Goal: Task Accomplishment & Management: Use online tool/utility

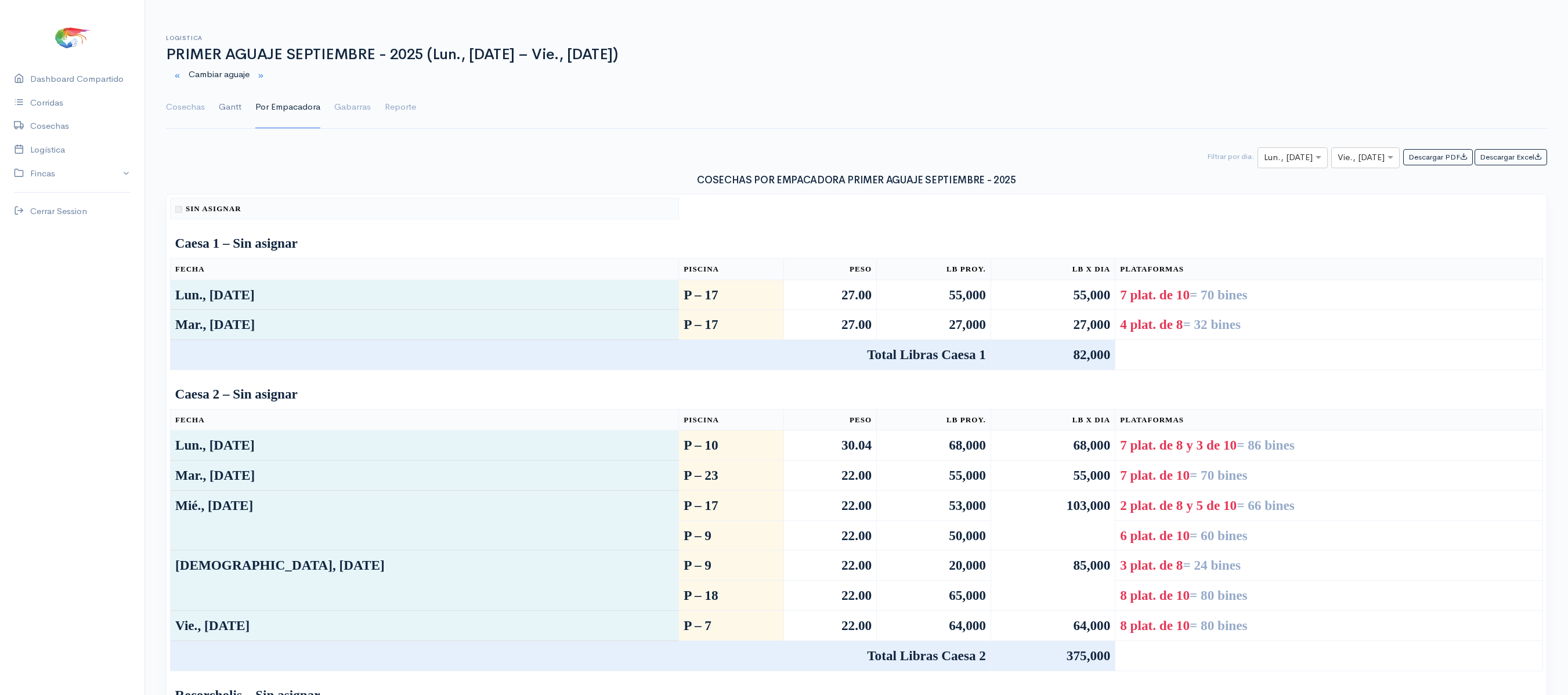
click at [222, 107] on link "Gantt" at bounding box center [230, 107] width 23 height 42
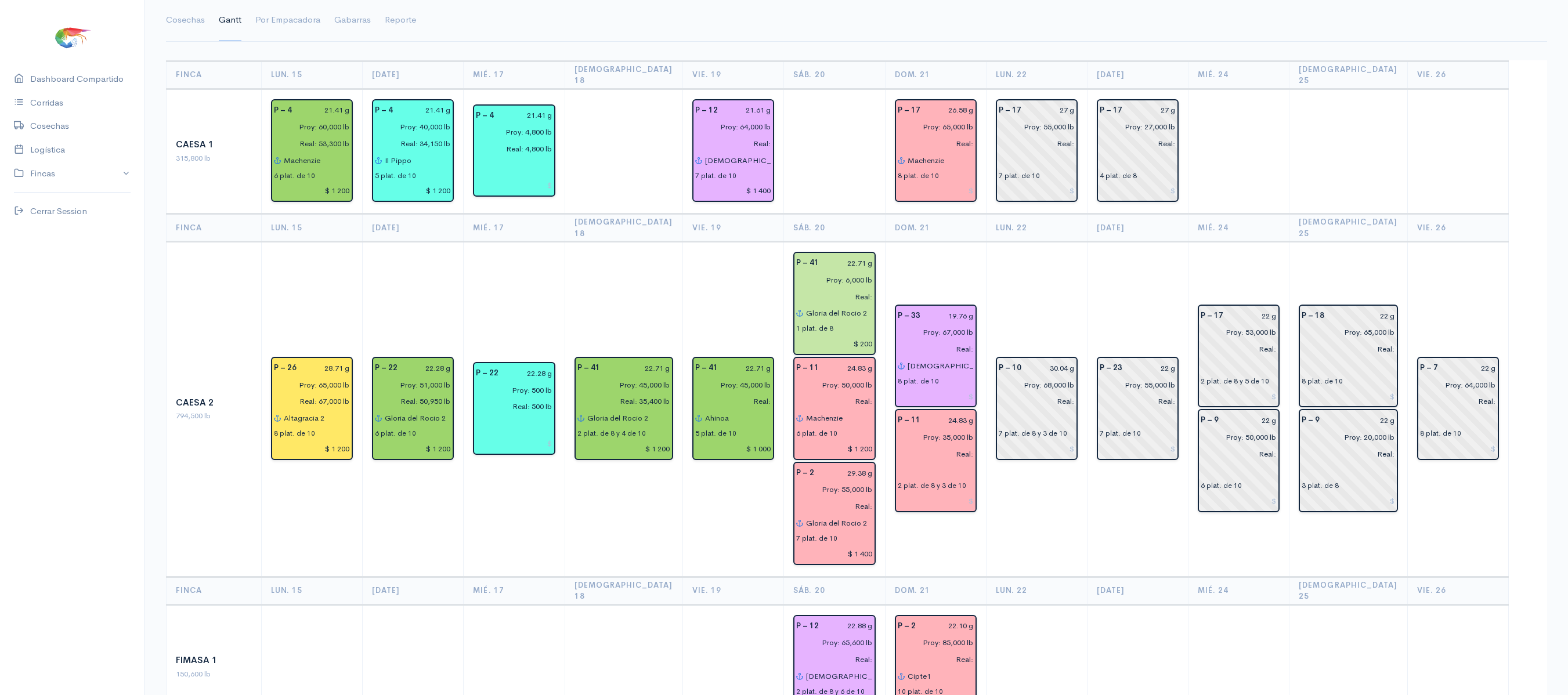
scroll to position [90, 0]
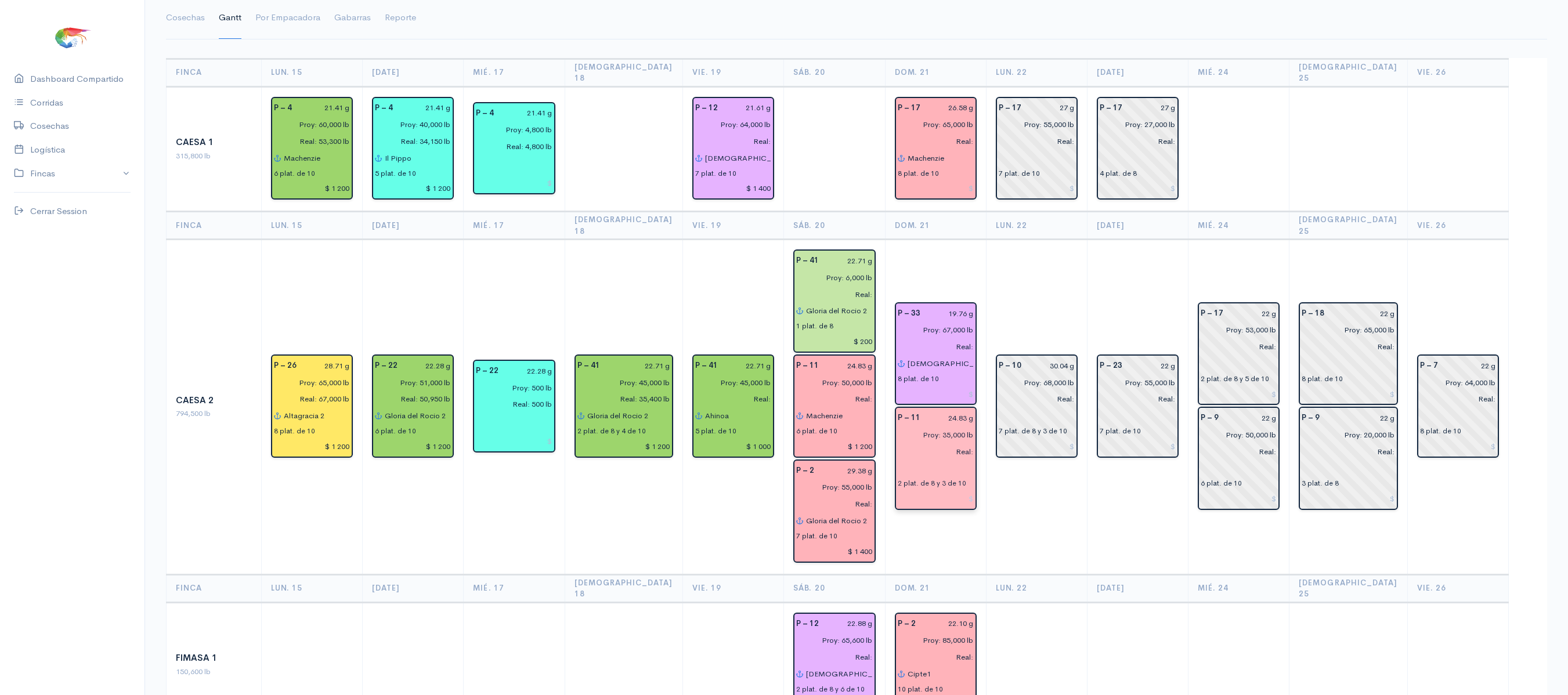
click at [931, 460] on input "text" at bounding box center [935, 468] width 76 height 17
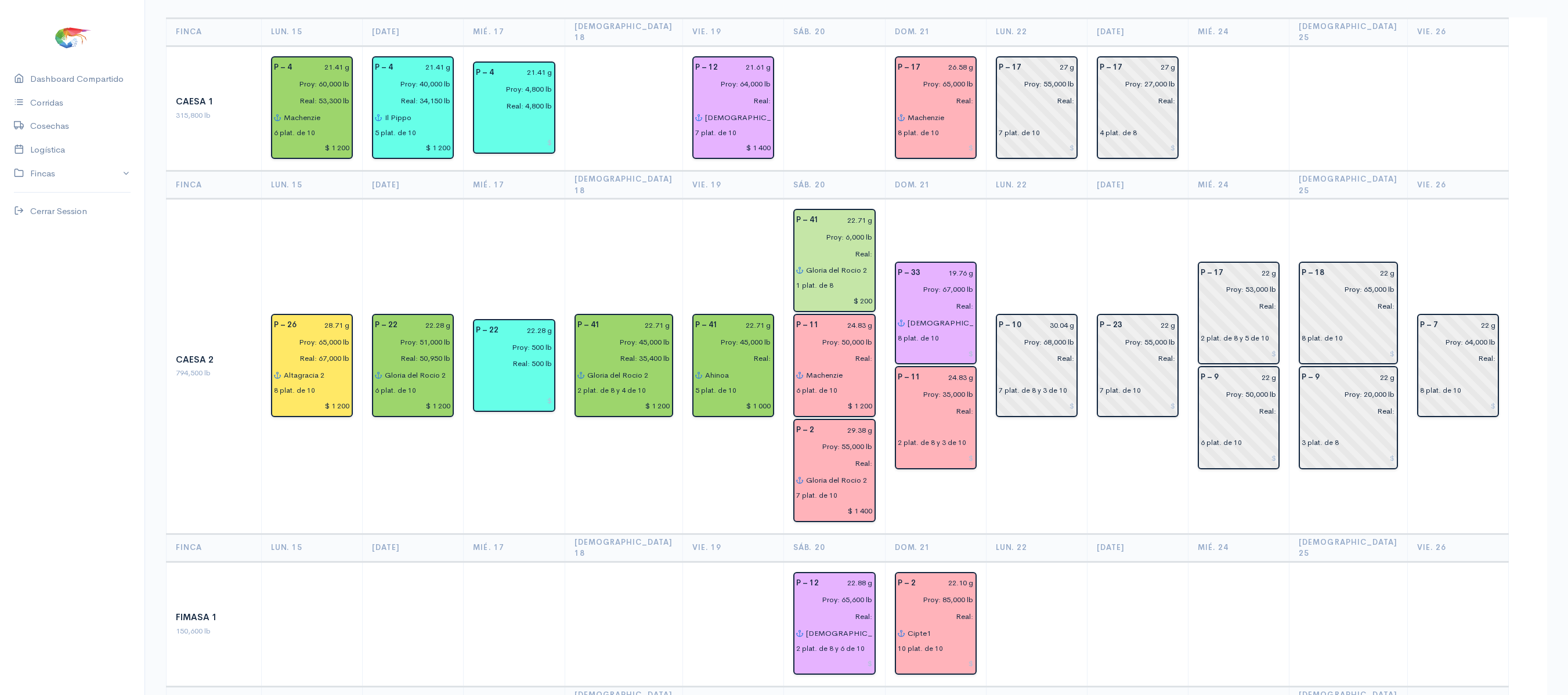
scroll to position [0, 0]
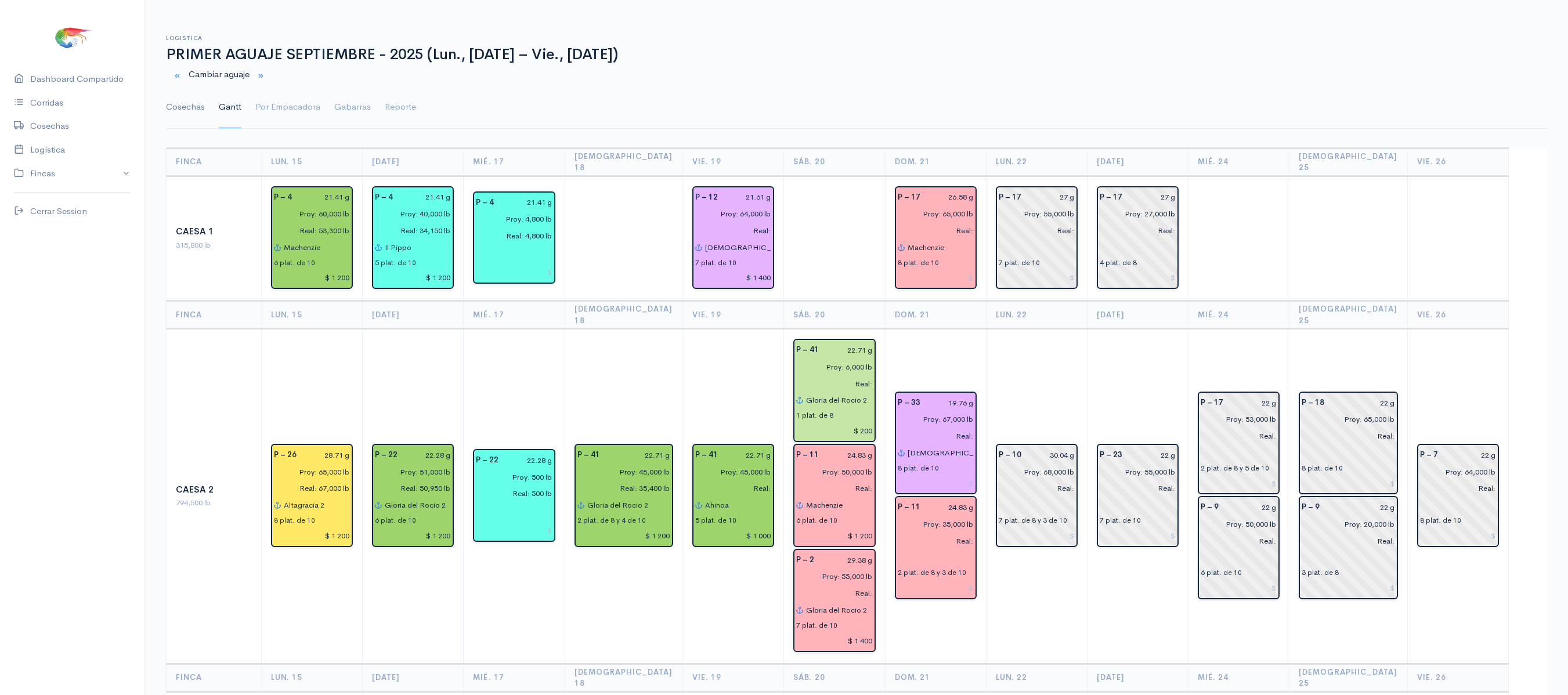
click at [184, 104] on link "Cosechas" at bounding box center [185, 107] width 39 height 42
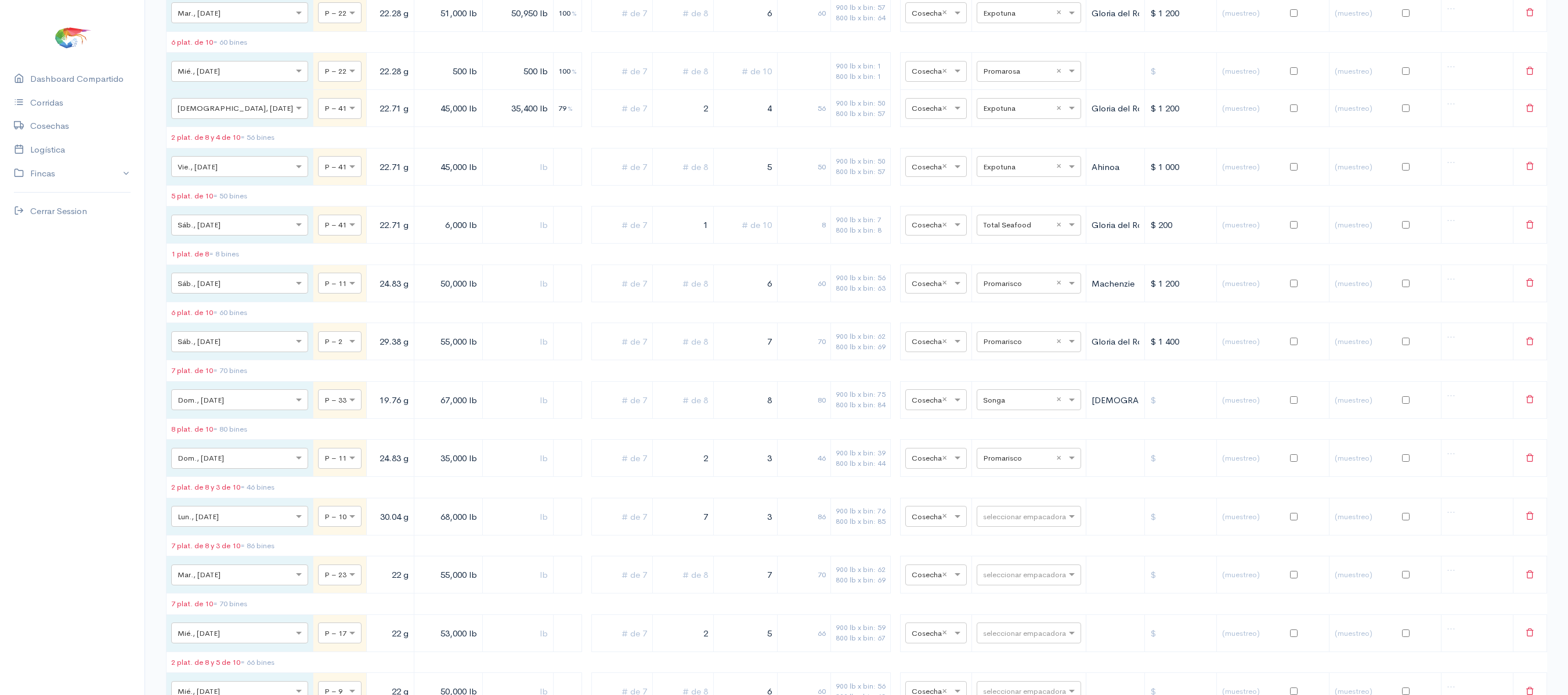
scroll to position [724, 0]
drag, startPoint x: 744, startPoint y: 429, endPoint x: 837, endPoint y: 453, distance: 96.0
click at [837, 417] on tr "× Dom., [DATE] × P – 33 19.76 g 67,000 lb 8 80 900 lb x bin: 75 800 lb x bin: 8…" at bounding box center [857, 398] width 1381 height 37
type input "6"
click at [679, 411] on input "text" at bounding box center [683, 399] width 51 height 24
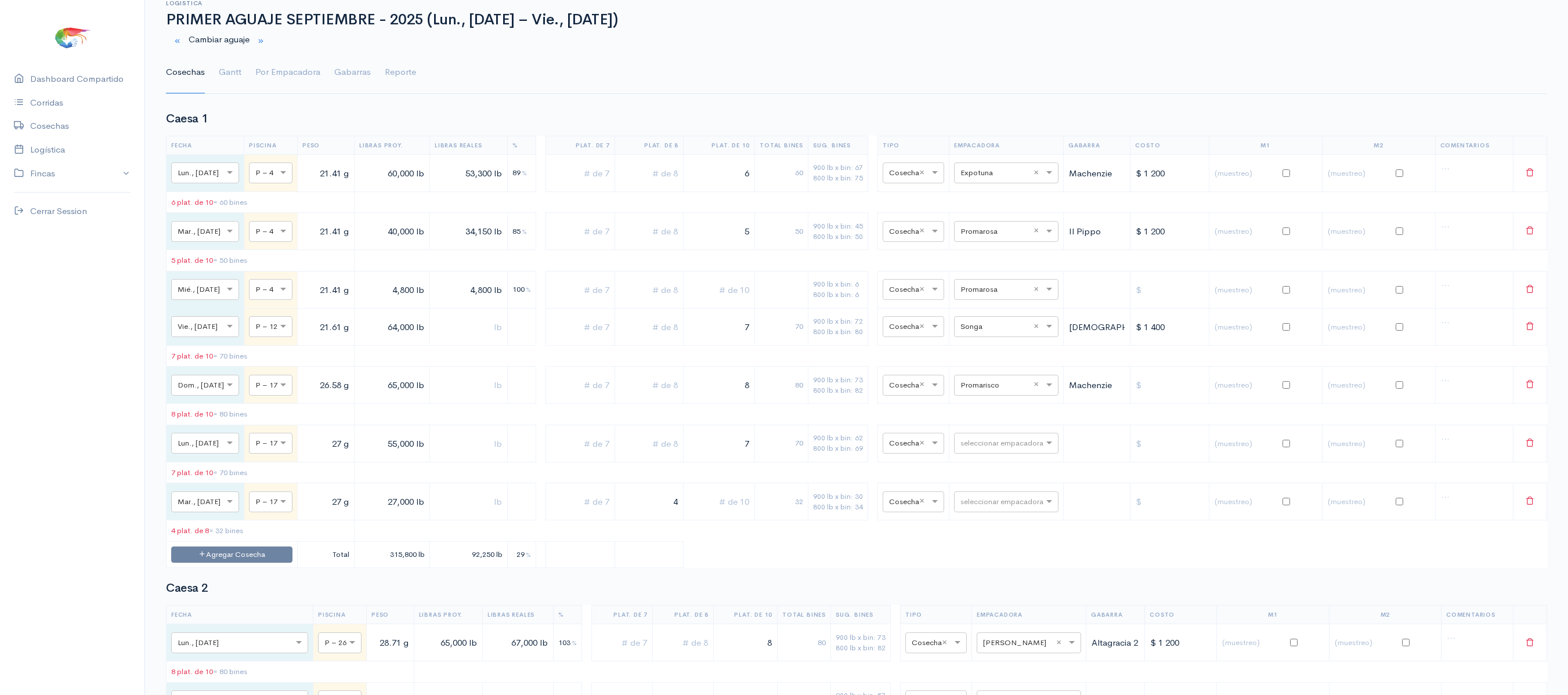
scroll to position [0, 0]
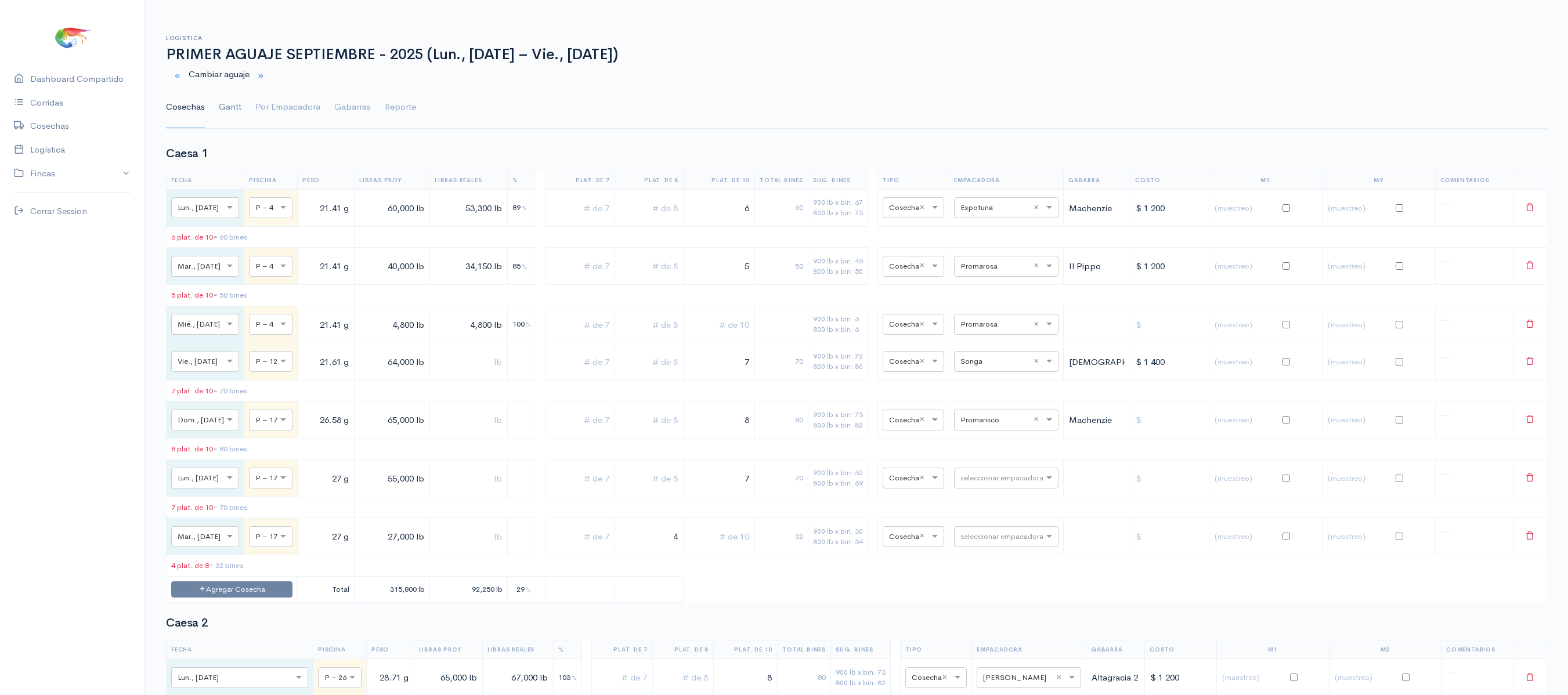
type input "2"
click at [239, 106] on link "Gantt" at bounding box center [230, 107] width 23 height 42
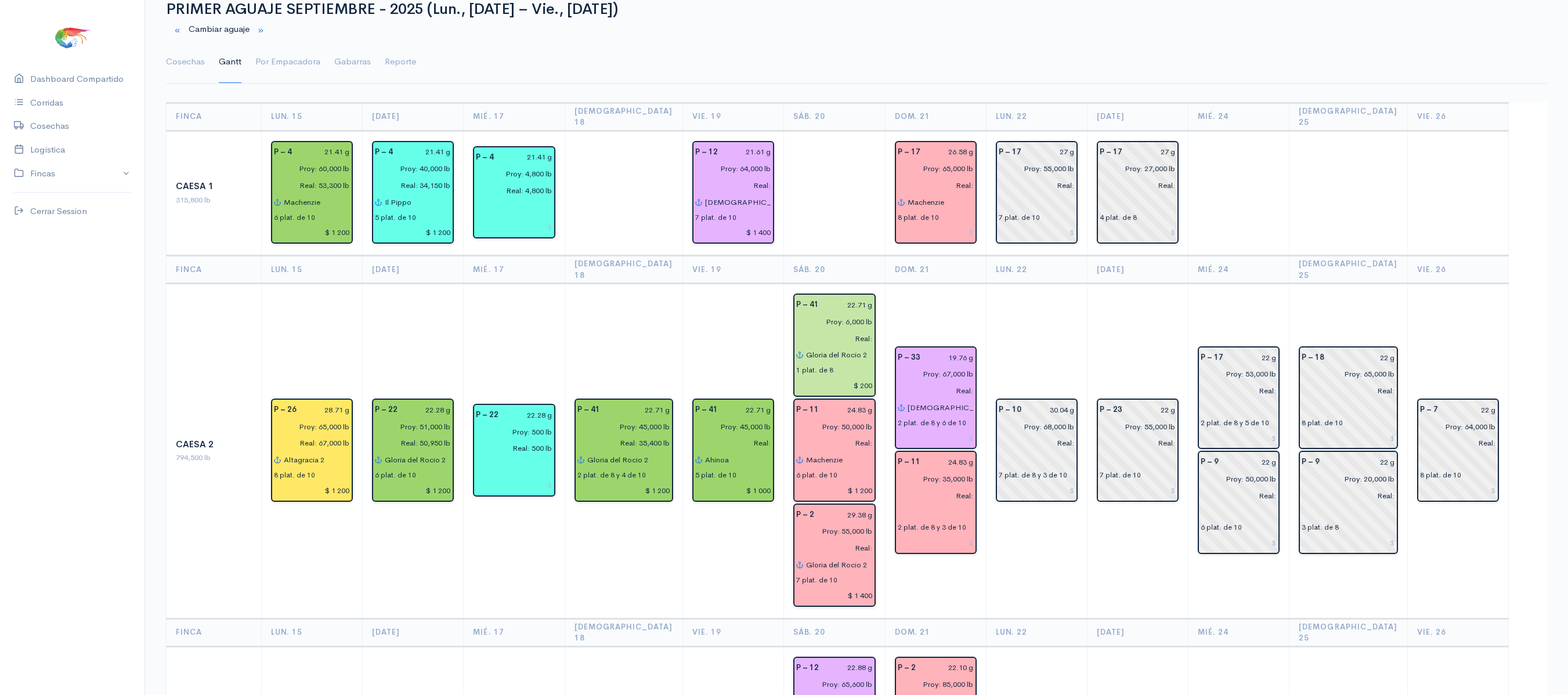
scroll to position [44, 0]
drag, startPoint x: 970, startPoint y: 284, endPoint x: 940, endPoint y: 273, distance: 32.0
click at [940, 285] on td "P – 33 19.76 g Proy: 67,000 lb Real: [DEMOGRAPHIC_DATA] del gran poder 2 plat. …" at bounding box center [935, 453] width 101 height 335
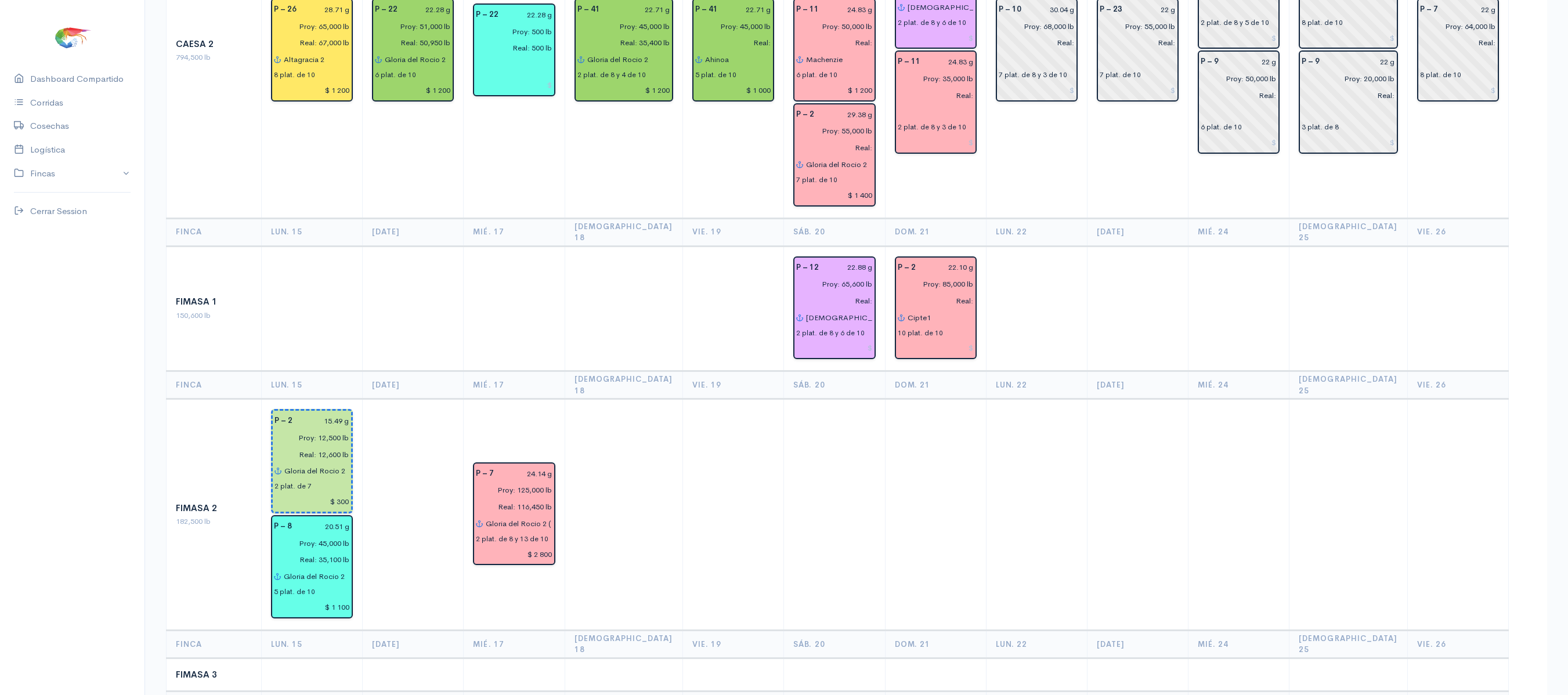
scroll to position [128, 0]
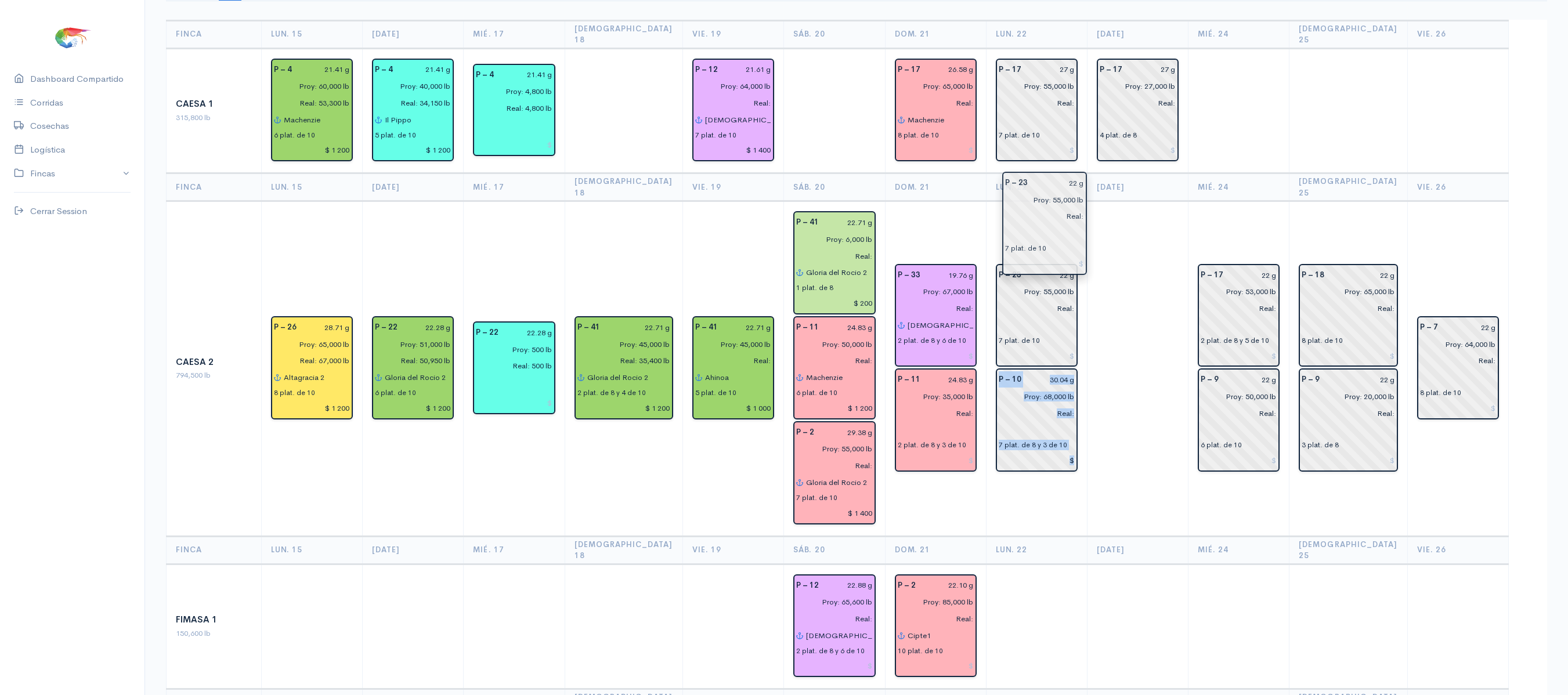
drag, startPoint x: 1148, startPoint y: 328, endPoint x: 1052, endPoint y: 206, distance: 155.2
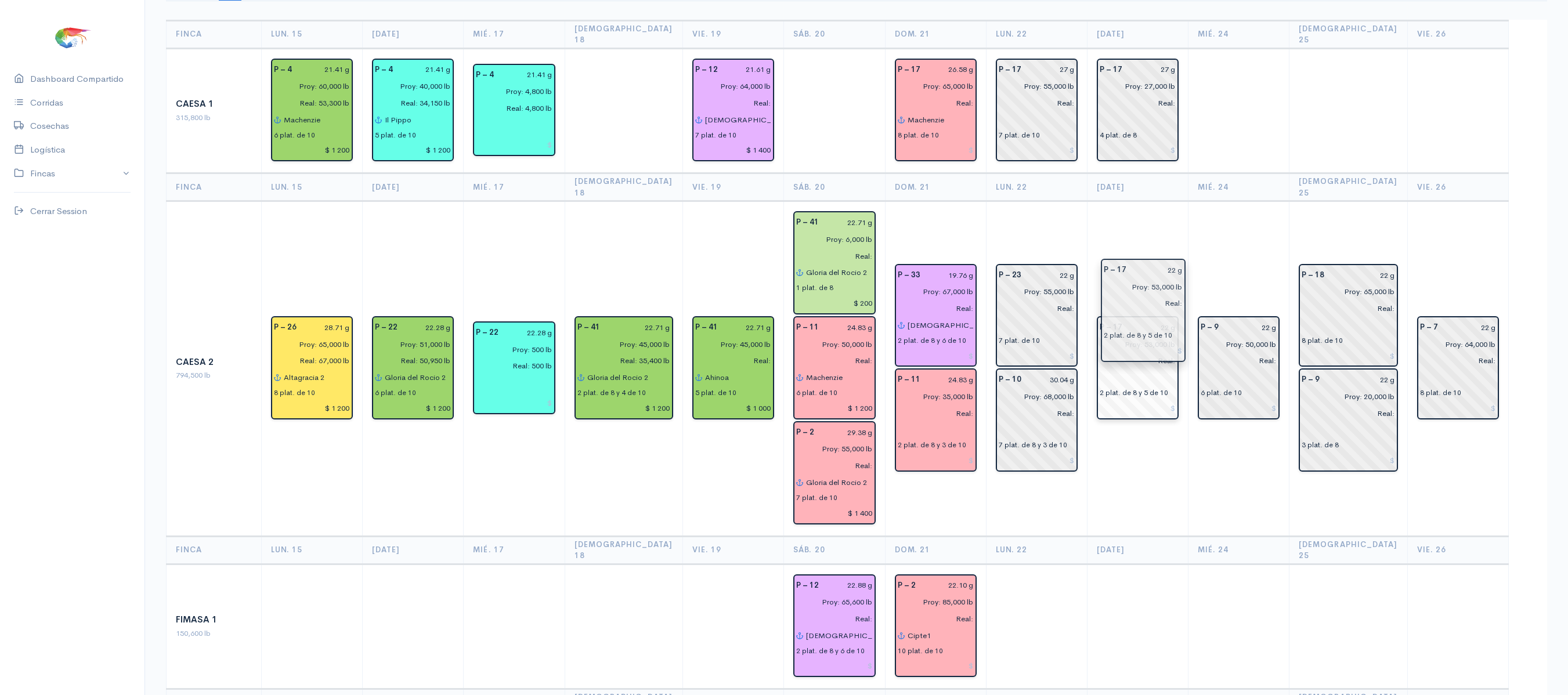
drag, startPoint x: 1272, startPoint y: 324, endPoint x: 1172, endPoint y: 341, distance: 101.4
drag, startPoint x: 1262, startPoint y: 376, endPoint x: 1112, endPoint y: 236, distance: 205.2
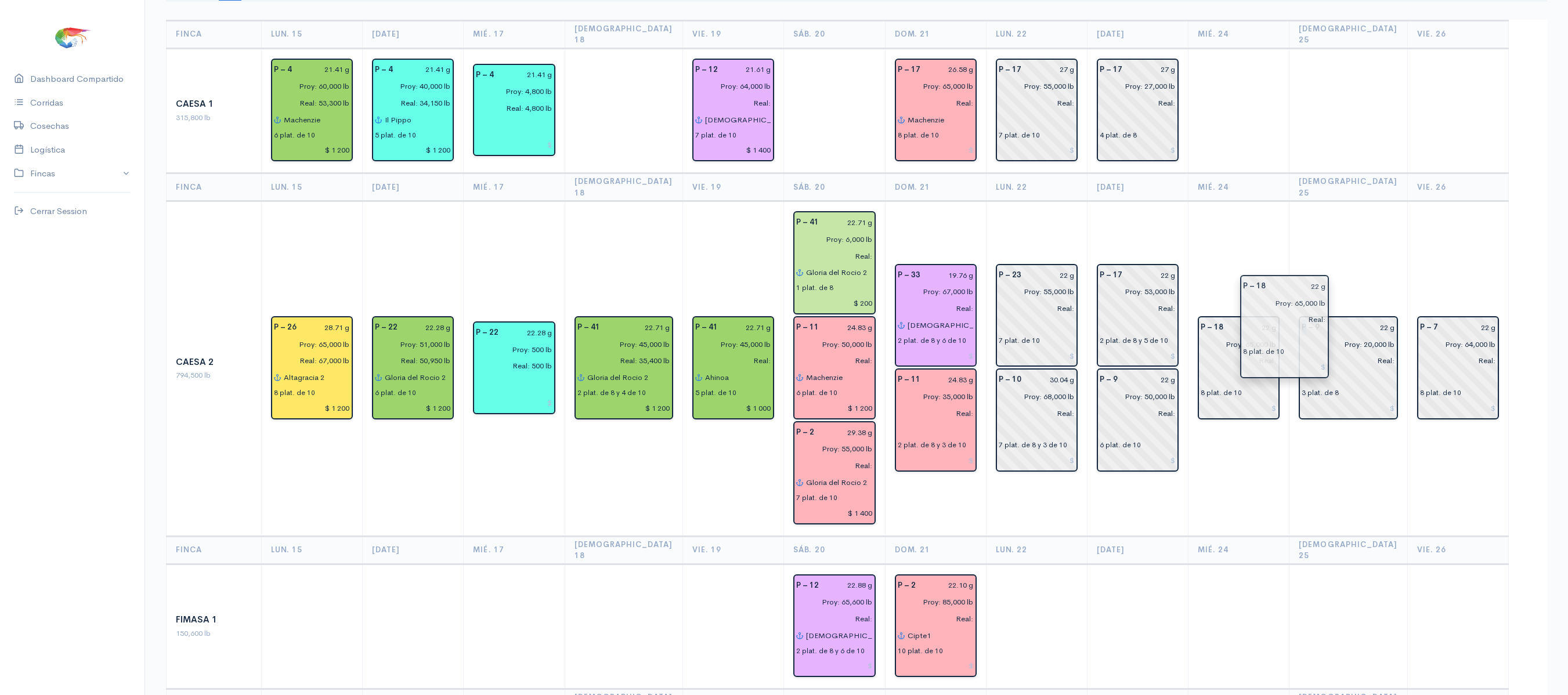
drag, startPoint x: 1308, startPoint y: 281, endPoint x: 1256, endPoint y: 309, distance: 59.1
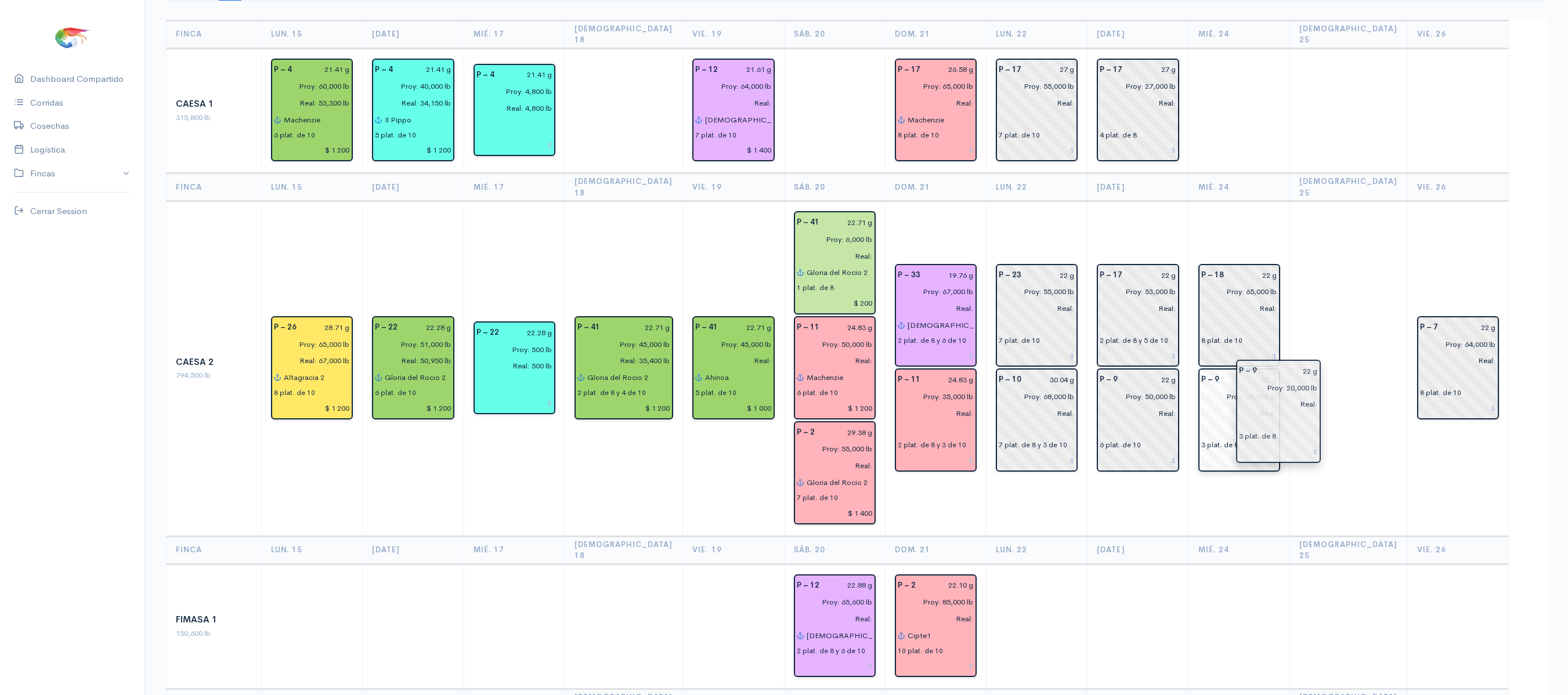
drag, startPoint x: 1350, startPoint y: 350, endPoint x: 1284, endPoint y: 407, distance: 87.2
click at [1360, 275] on td at bounding box center [1348, 369] width 118 height 335
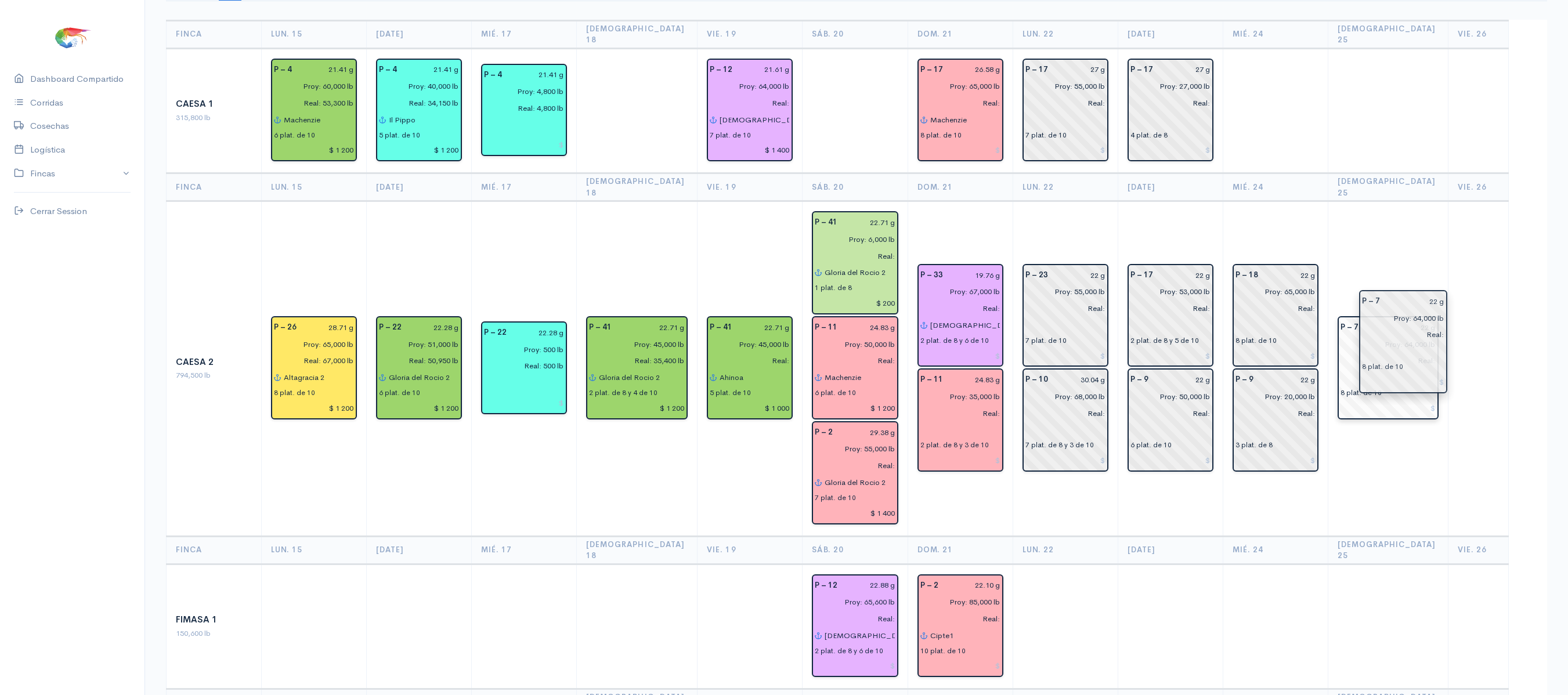
drag, startPoint x: 1444, startPoint y: 332, endPoint x: 1389, endPoint y: 328, distance: 55.1
click at [1378, 223] on td "P – 7 22 g Proy: 64,000 lb Real: 8 plat. de 10" at bounding box center [1388, 369] width 121 height 335
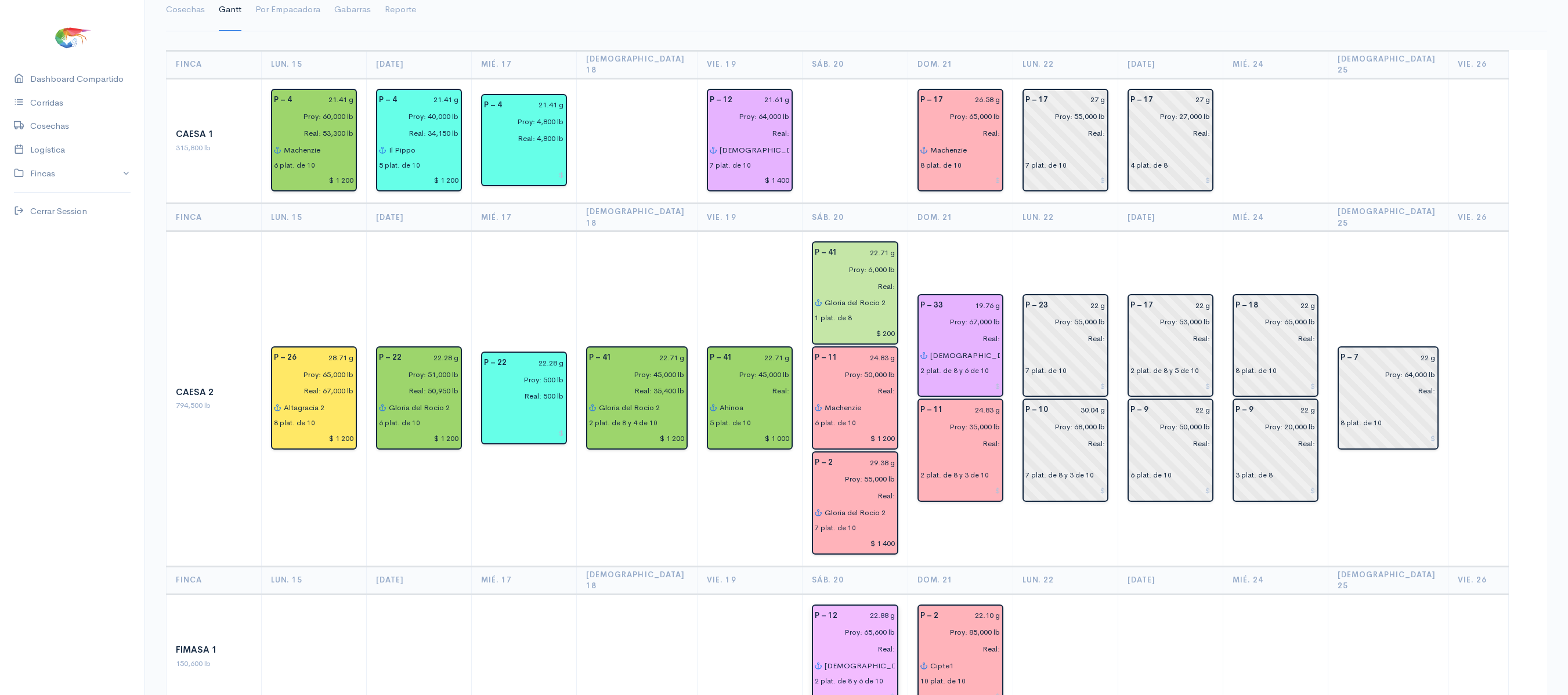
scroll to position [0, 0]
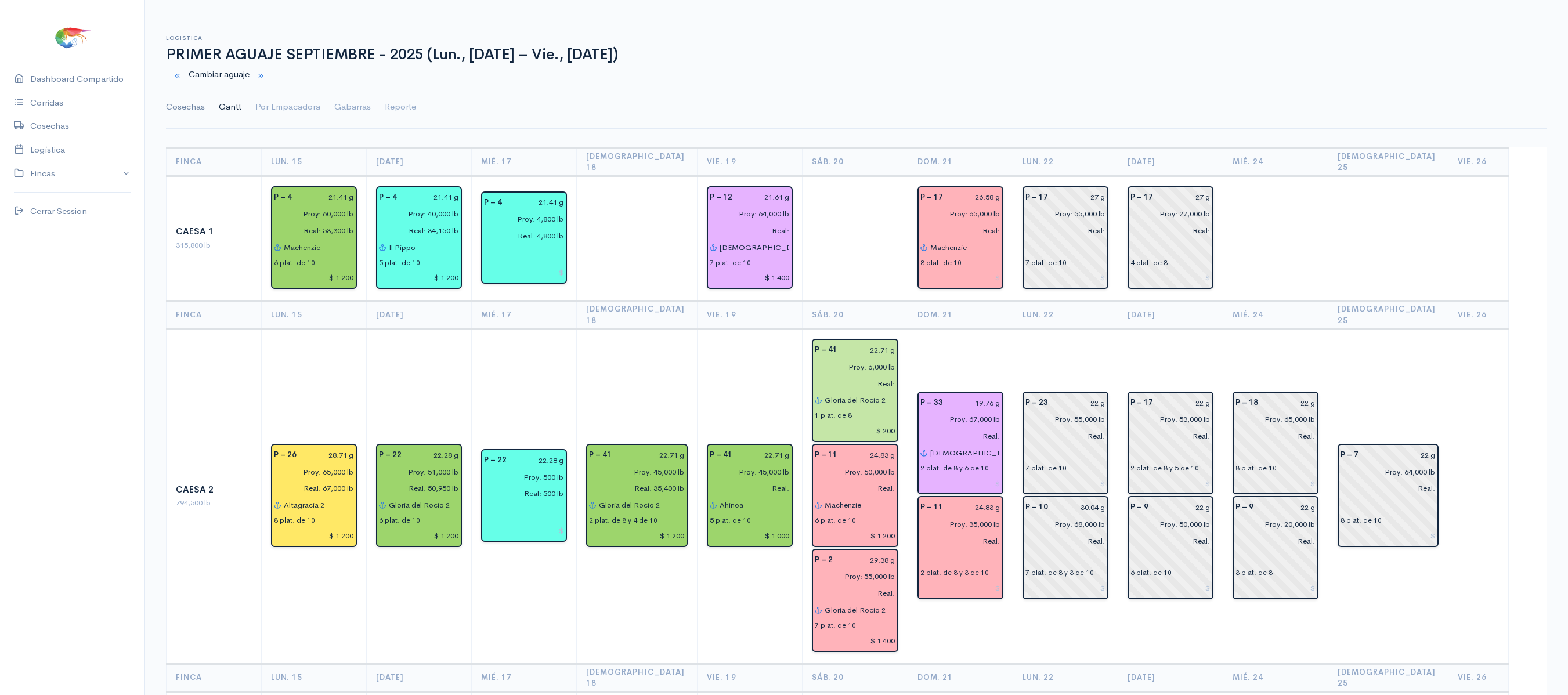
click at [202, 95] on link "Cosechas" at bounding box center [185, 107] width 39 height 42
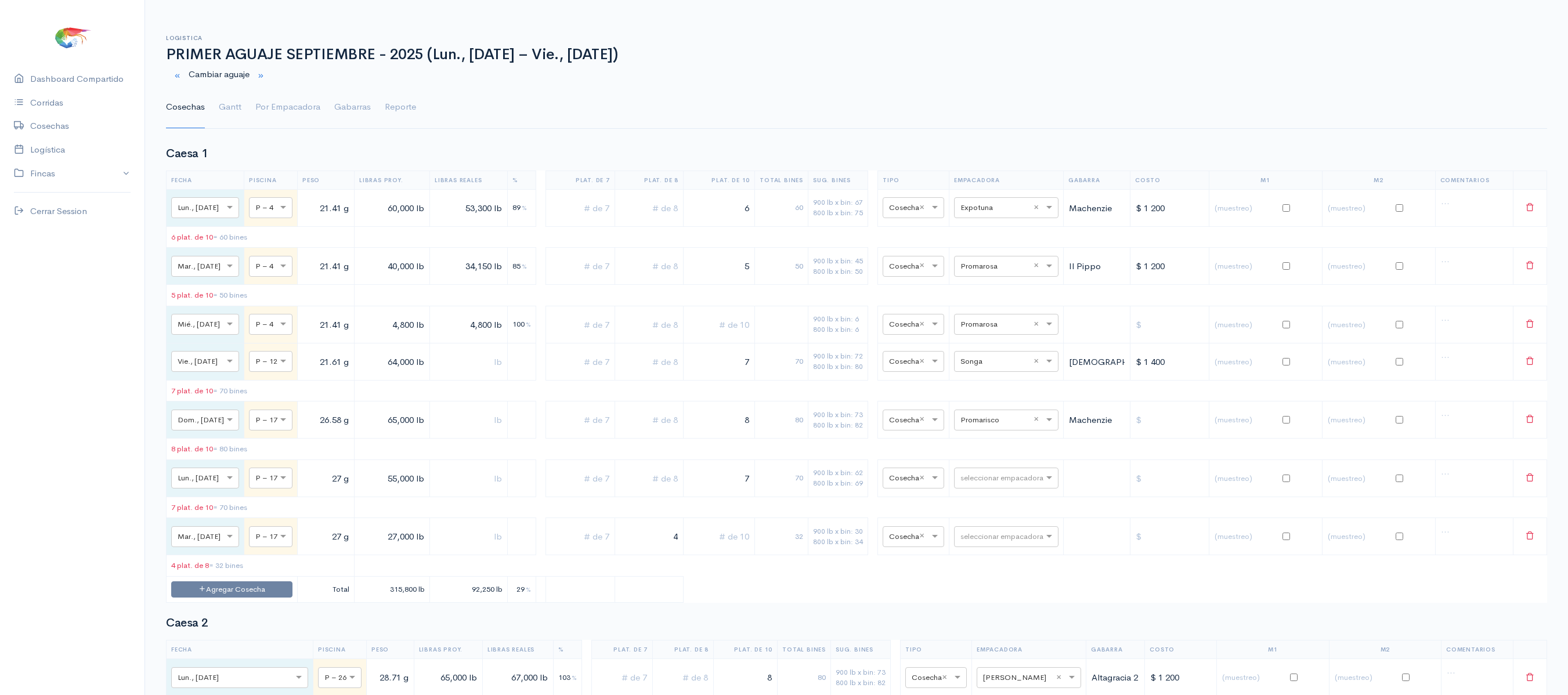
click at [241, 102] on ul "Cosechas Gantt Por Empacadora Gabarras Reporte" at bounding box center [856, 107] width 1381 height 42
click at [237, 110] on link "Gantt" at bounding box center [230, 107] width 23 height 42
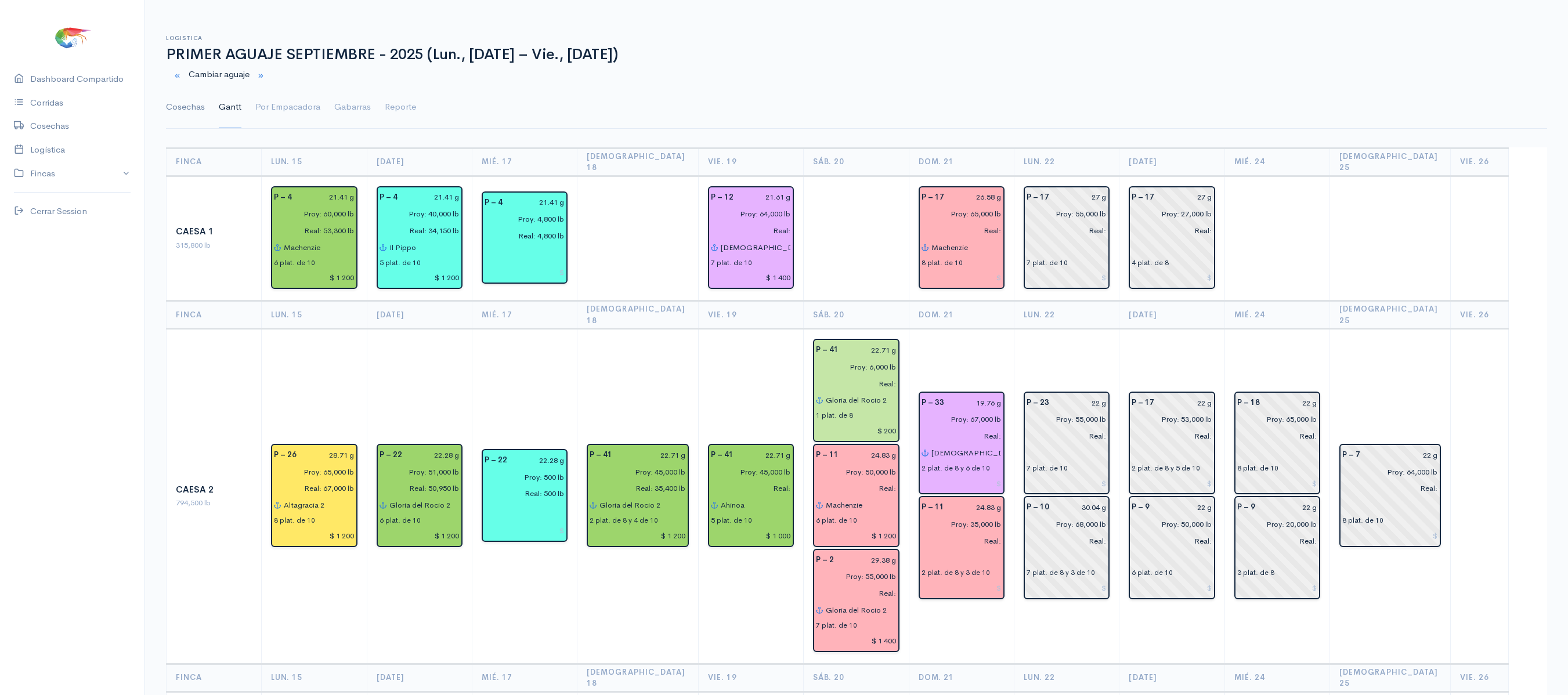
click at [189, 109] on link "Cosechas" at bounding box center [185, 107] width 39 height 42
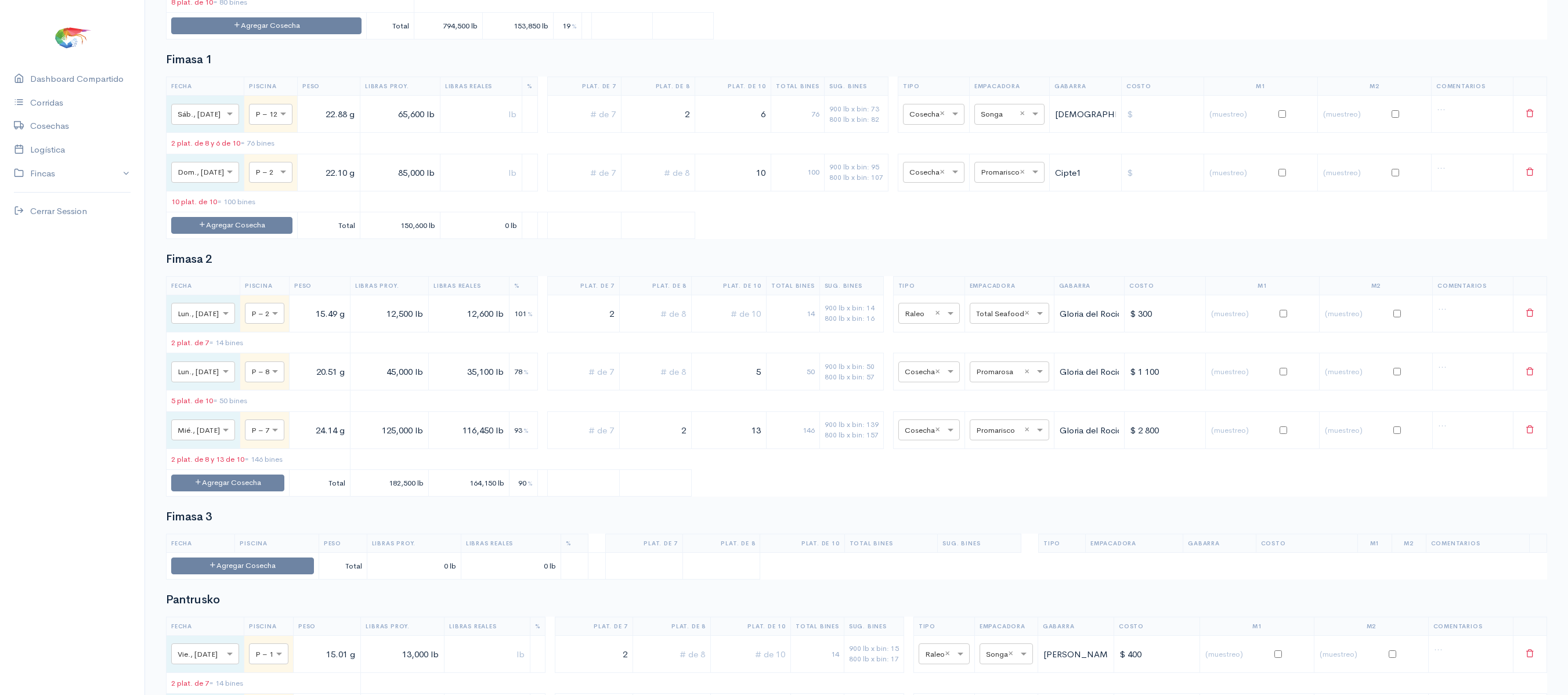
scroll to position [1617, 0]
drag, startPoint x: 751, startPoint y: 241, endPoint x: 857, endPoint y: 244, distance: 106.0
click at [857, 190] on tr "× Dom., [DATE] × P – 2 22.10 g 85,000 lb 10 100 900 lb x bin: 95 800 lb x bin: …" at bounding box center [857, 171] width 1381 height 37
type input "6"
click at [667, 184] on input "text" at bounding box center [658, 171] width 64 height 24
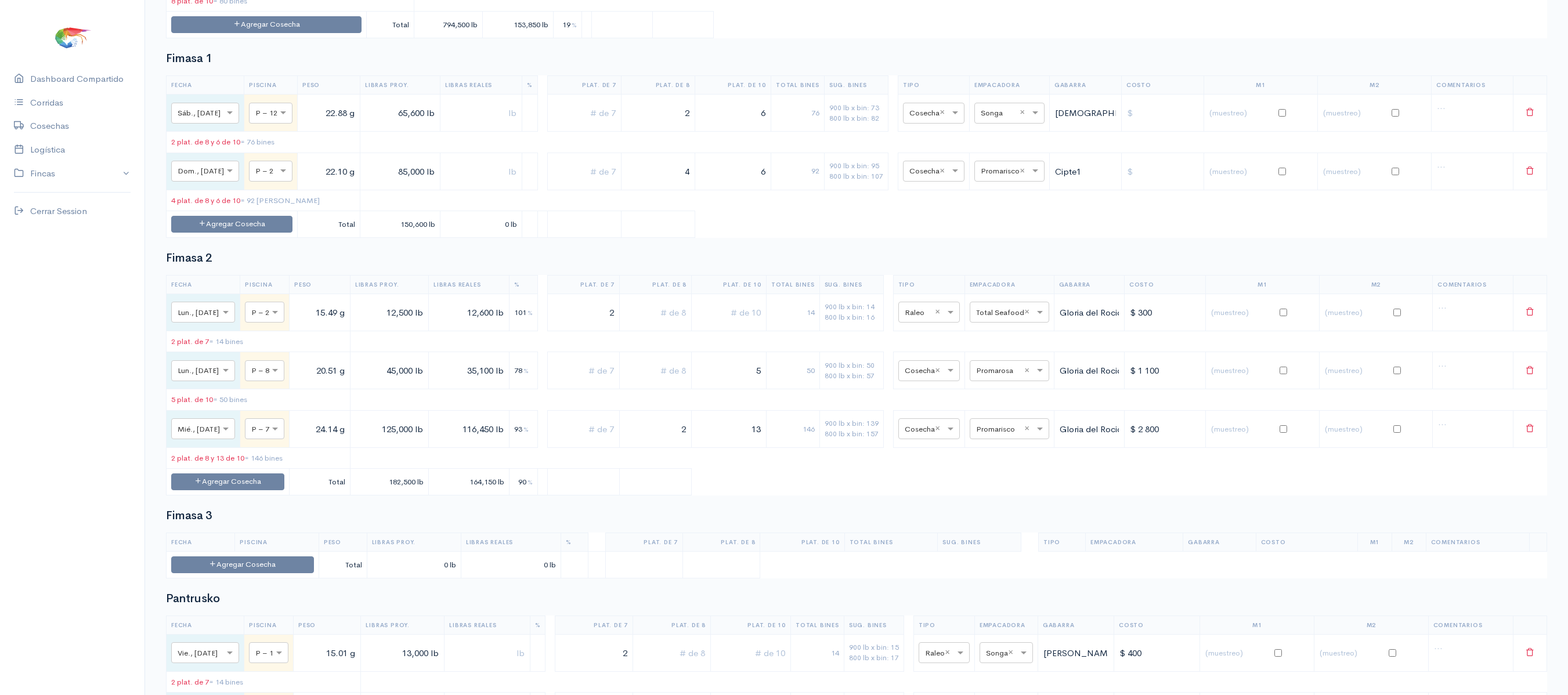
drag, startPoint x: 683, startPoint y: 241, endPoint x: 796, endPoint y: 240, distance: 113.0
click at [796, 190] on tr "× Dom., [DATE] × P – 2 22.10 g 85,000 lb 4 6 92 900 lb x bin: 95 800 lb x bin: …" at bounding box center [857, 171] width 1381 height 37
type input "6"
drag, startPoint x: 765, startPoint y: 239, endPoint x: 870, endPoint y: 238, distance: 105.0
click at [870, 190] on tr "× Dom., [DATE] × P – 2 22.10 g 85,000 lb 6 6 108 900 lb x bin: 95 800 lb x bin:…" at bounding box center [857, 171] width 1381 height 37
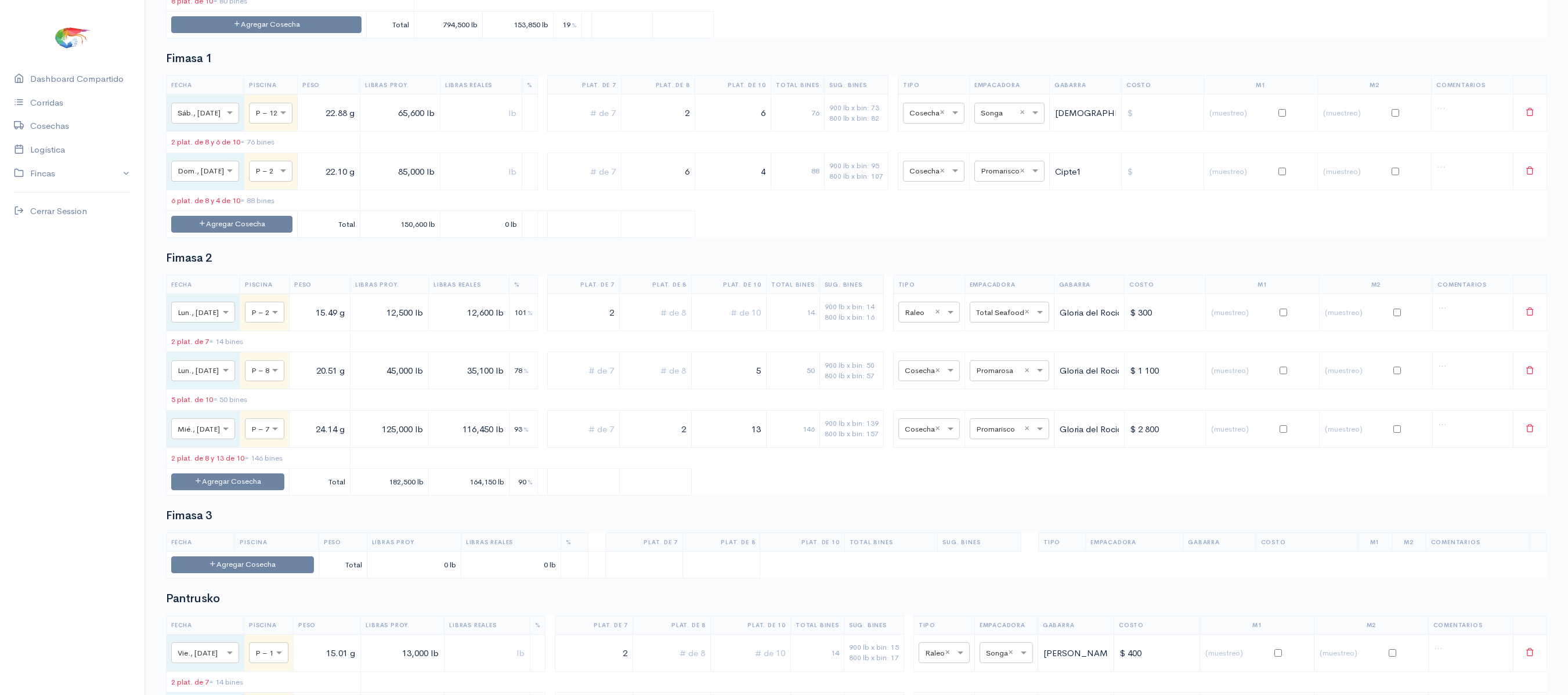
type input "4"
drag, startPoint x: 677, startPoint y: 240, endPoint x: 793, endPoint y: 234, distance: 116.2
click at [793, 190] on tr "× Dom., [DATE] × P – 2 22.10 g 85,000 lb 6 4 88 900 lb x bin: 95 800 lb x bin: …" at bounding box center [857, 171] width 1381 height 37
drag, startPoint x: 755, startPoint y: 223, endPoint x: 802, endPoint y: 223, distance: 47.0
click at [802, 190] on tr "× Dom., [DATE] × P – 2 22.10 g 85,000 lb 4 40 900 lb x bin: 95 800 lb x bin: 10…" at bounding box center [857, 171] width 1381 height 37
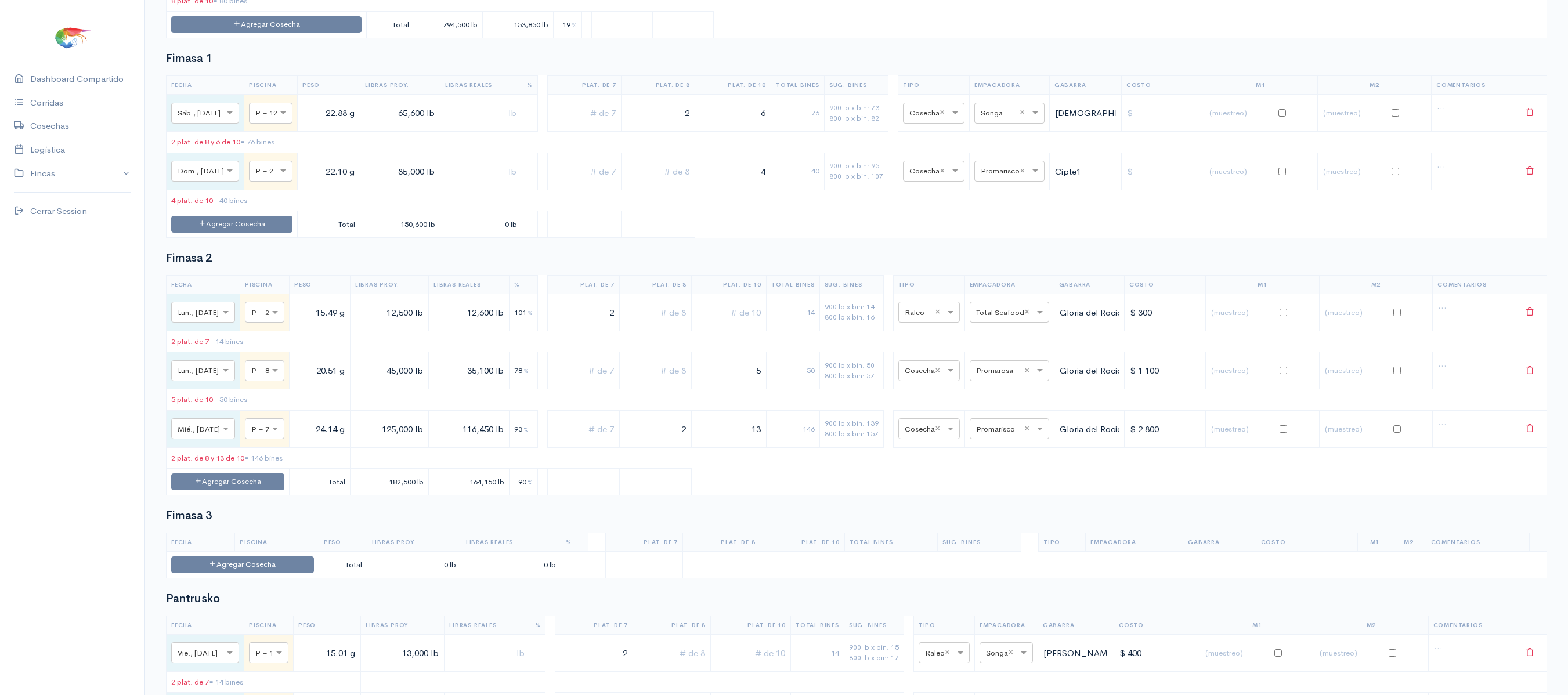
drag, startPoint x: 744, startPoint y: 240, endPoint x: 788, endPoint y: 246, distance: 44.4
click at [788, 190] on tr "× Dom., [DATE] × P – 2 22.10 g 85,000 lb 4 40 900 lb x bin: 95 800 lb x bin: 10…" at bounding box center [857, 171] width 1381 height 37
click at [657, 190] on td at bounding box center [658, 171] width 73 height 37
drag, startPoint x: 758, startPoint y: 245, endPoint x: 830, endPoint y: 241, distance: 72.1
click at [830, 190] on tr "× Dom., [DATE] × P – 2 22.10 g 85,000 lb 8 80 900 lb x bin: 95 800 lb x bin: 10…" at bounding box center [857, 171] width 1381 height 37
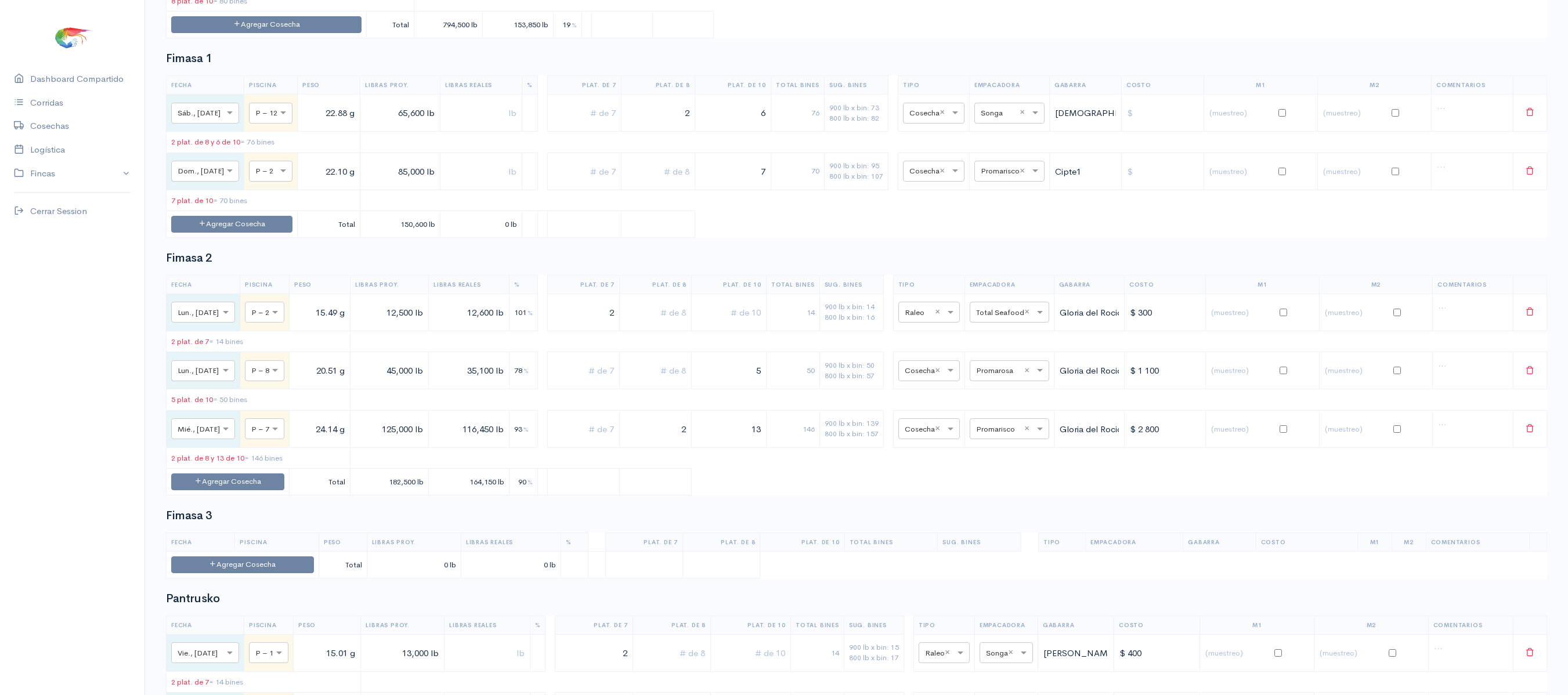
type input "7"
click at [655, 184] on input "text" at bounding box center [658, 171] width 64 height 24
type input "3"
drag, startPoint x: 752, startPoint y: 245, endPoint x: 867, endPoint y: 240, distance: 115.1
click at [867, 190] on tr "× Dom., [DATE] × P – 2 22.10 g 85,000 lb 3 7 94 900 lb x bin: 95 800 lb x bin: …" at bounding box center [857, 171] width 1381 height 37
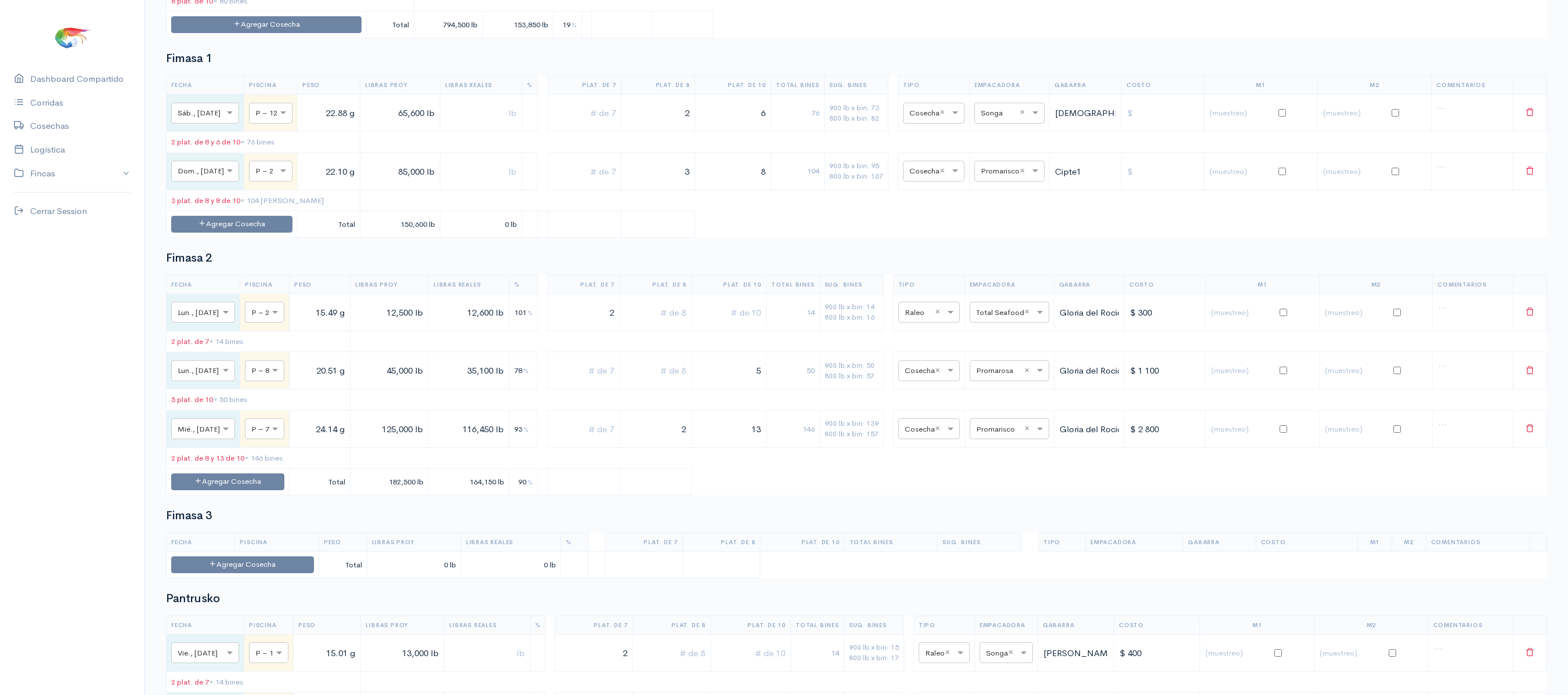
type input "8"
drag, startPoint x: 683, startPoint y: 237, endPoint x: 741, endPoint y: 237, distance: 58.0
click at [741, 190] on tr "× Dom., [DATE] × P – 2 22.10 g 85,000 lb 3 8 104 900 lb x bin: 95 800 lb x bin:…" at bounding box center [857, 171] width 1381 height 37
type input "2"
click at [777, 238] on table "Fecha Piscina Peso Libras Proy. Libras Reales % Plat. de 7 Plat. de 8 Plat. de …" at bounding box center [856, 156] width 1381 height 162
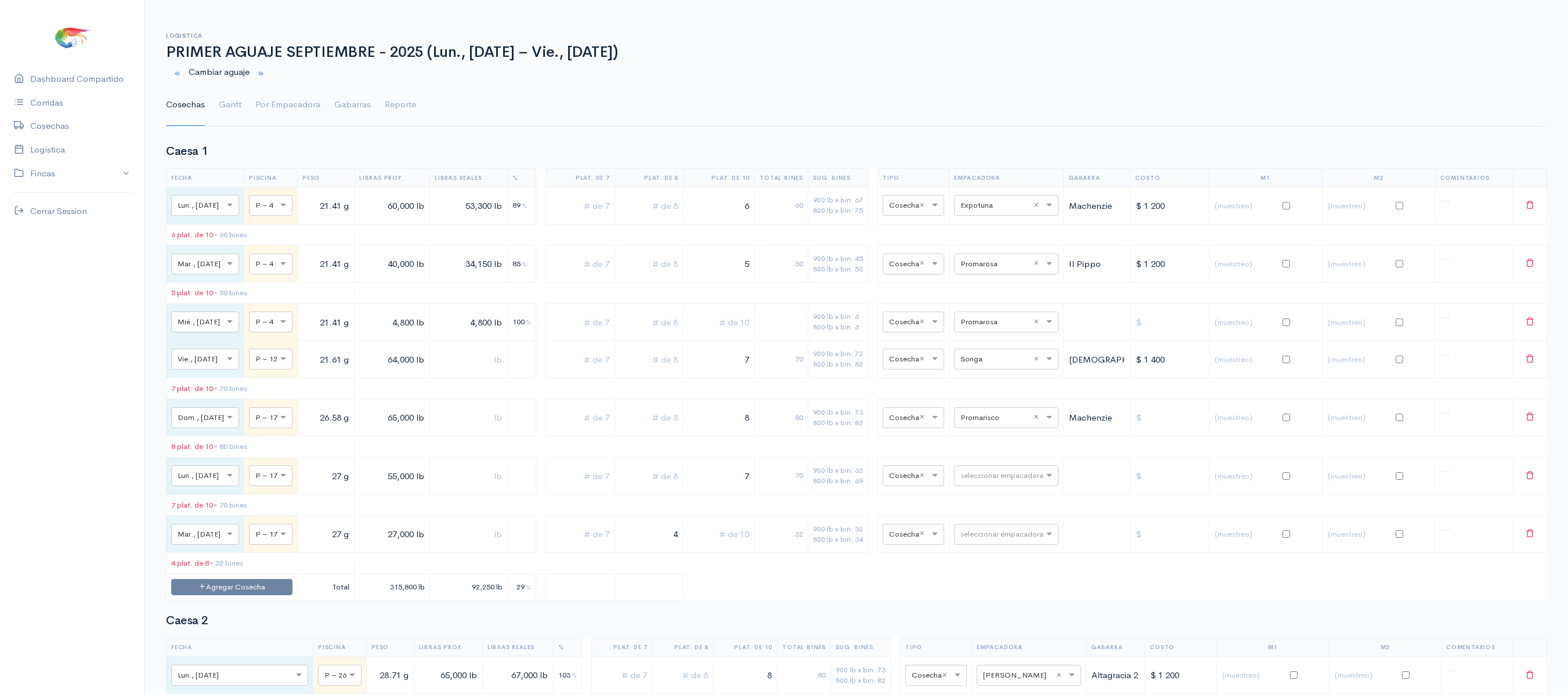
scroll to position [6, 0]
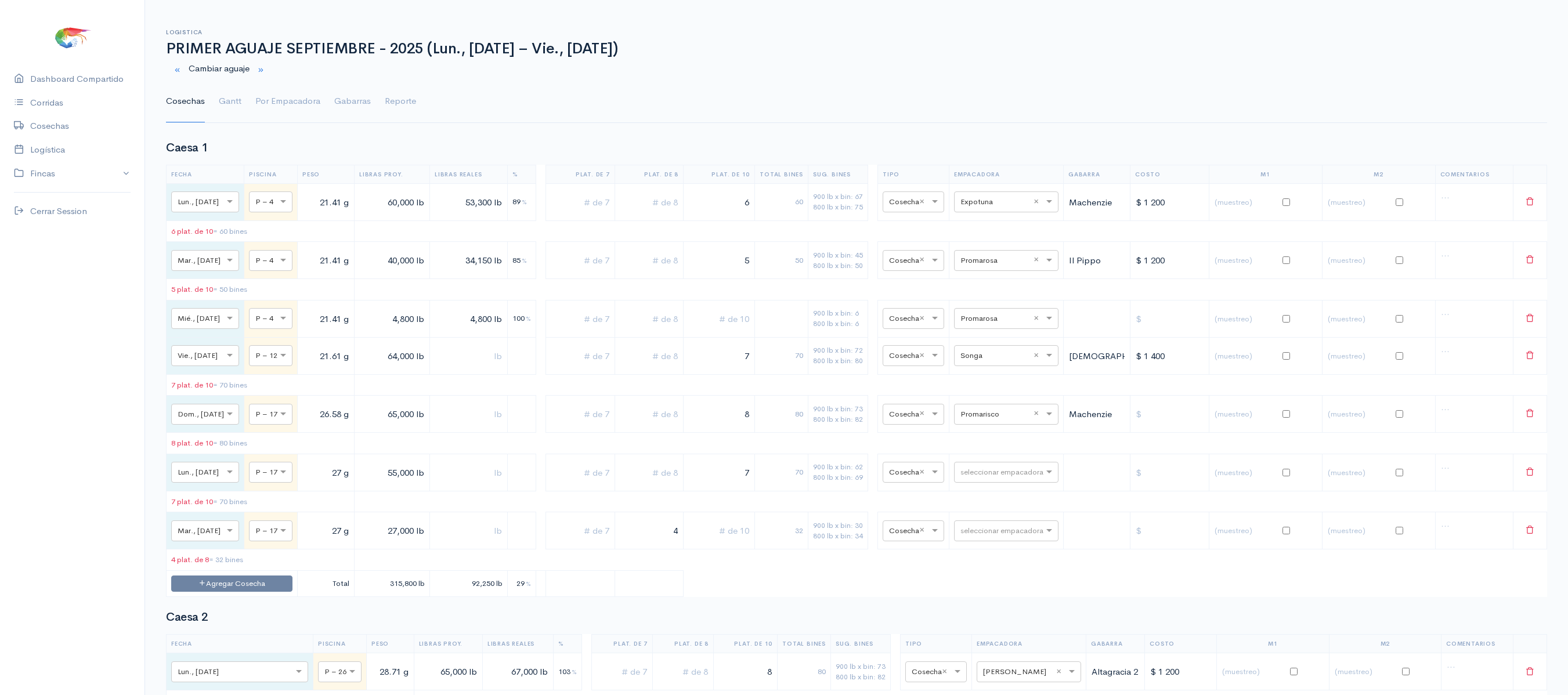
drag, startPoint x: 747, startPoint y: 431, endPoint x: 799, endPoint y: 415, distance: 54.4
click at [799, 415] on tr "× Dom., [DATE] × P – 17 26.58 g 65,000 lb 8 80 900 lb x bin: 73 800 lb x bin: 8…" at bounding box center [857, 414] width 1381 height 37
type input "6"
click at [678, 418] on input "text" at bounding box center [649, 414] width 59 height 24
type input "2"
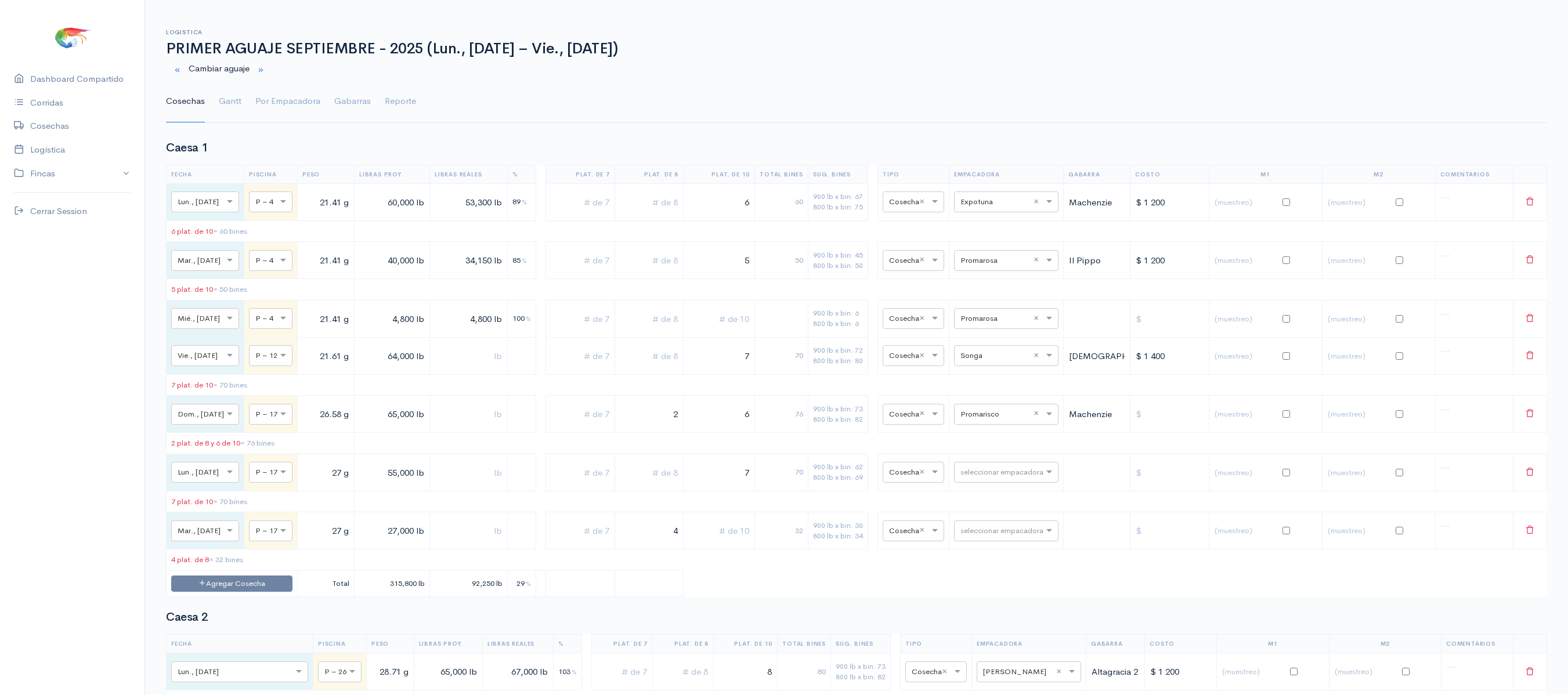
drag, startPoint x: 755, startPoint y: 426, endPoint x: 772, endPoint y: 431, distance: 17.7
click at [772, 431] on tr "× Dom., [DATE] × P – 17 26.58 g 65,000 lb 2 6 76 900 lb x bin: 73 800 lb x bin:…" at bounding box center [857, 414] width 1381 height 37
type input "5"
drag, startPoint x: 671, startPoint y: 426, endPoint x: 685, endPoint y: 426, distance: 14.0
click at [678, 426] on input "2" at bounding box center [649, 414] width 59 height 24
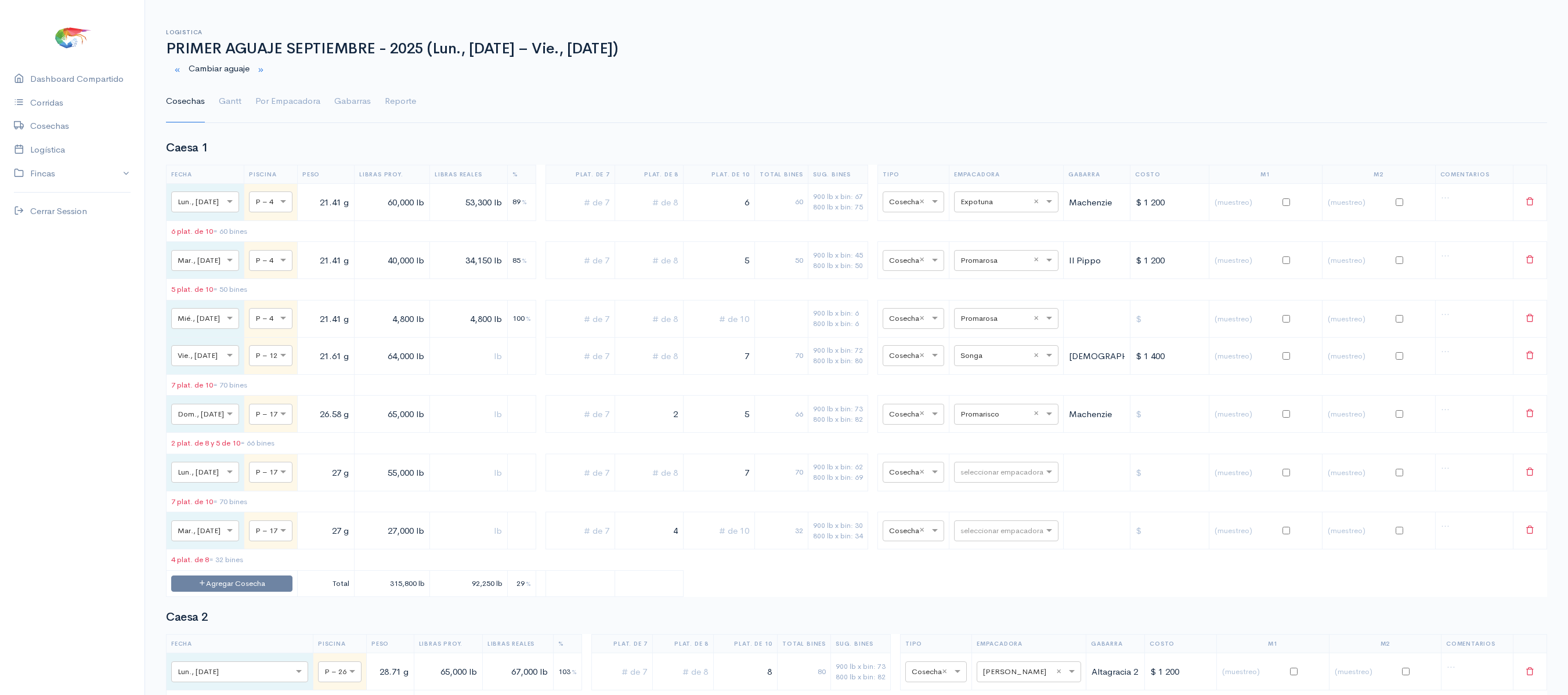
drag, startPoint x: 685, startPoint y: 426, endPoint x: 737, endPoint y: 423, distance: 52.1
click at [737, 423] on tr "× Dom., [DATE] × P – 17 26.58 g 65,000 lb 2 5 66 900 lb x bin: 73 800 lb x bin:…" at bounding box center [857, 414] width 1381 height 37
type input "3"
click at [755, 433] on td "5" at bounding box center [719, 414] width 71 height 37
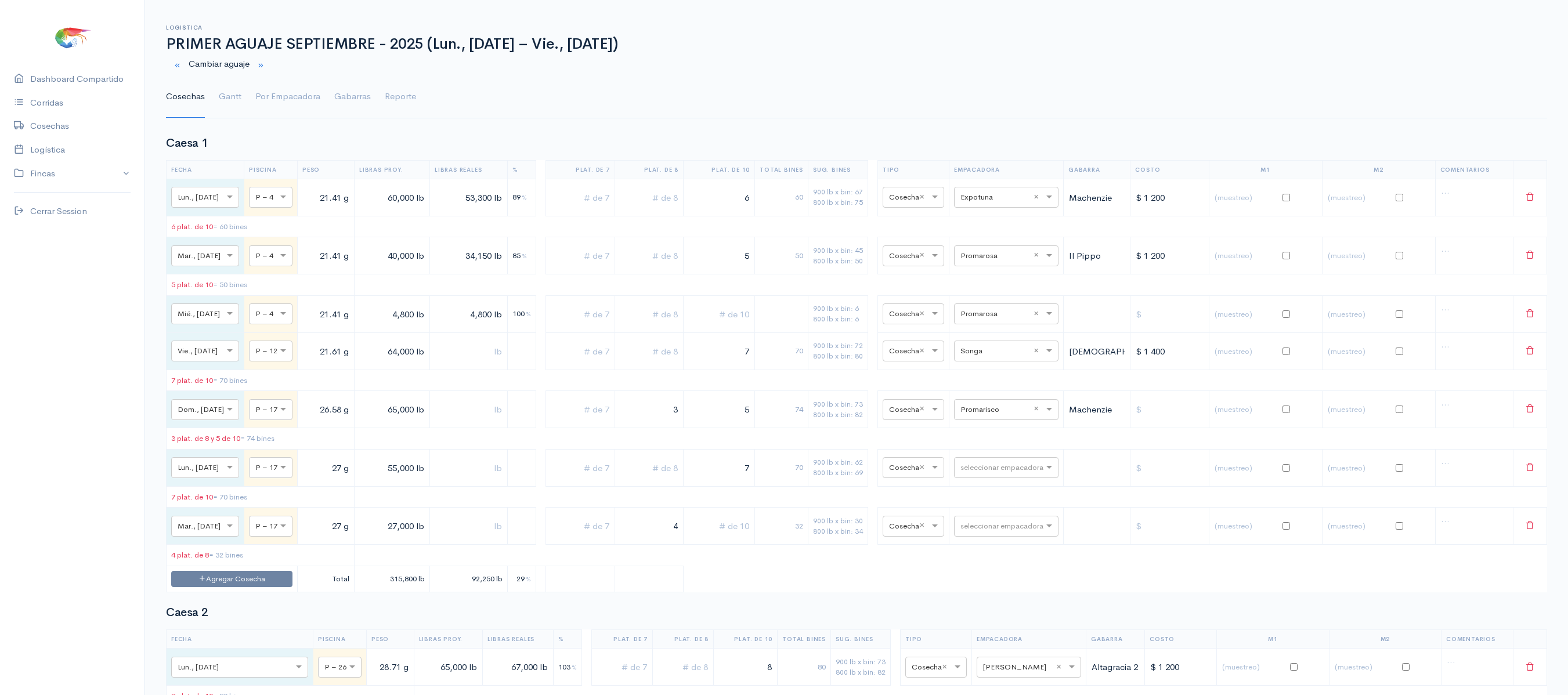
scroll to position [0, 0]
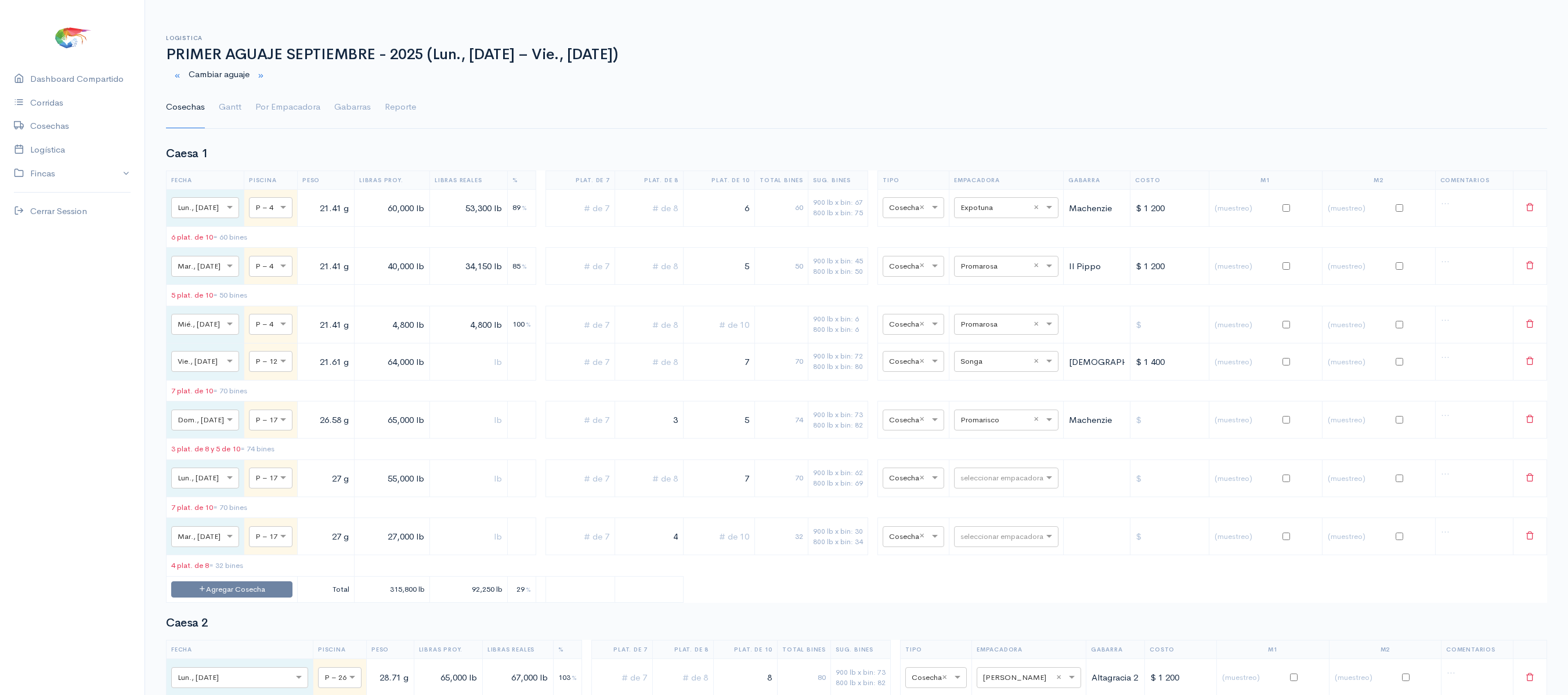
click at [208, 100] on ul "Cosechas Gantt Por Empacadora Gabarras Reporte" at bounding box center [856, 107] width 1381 height 42
click at [220, 104] on link "Gantt" at bounding box center [230, 107] width 23 height 42
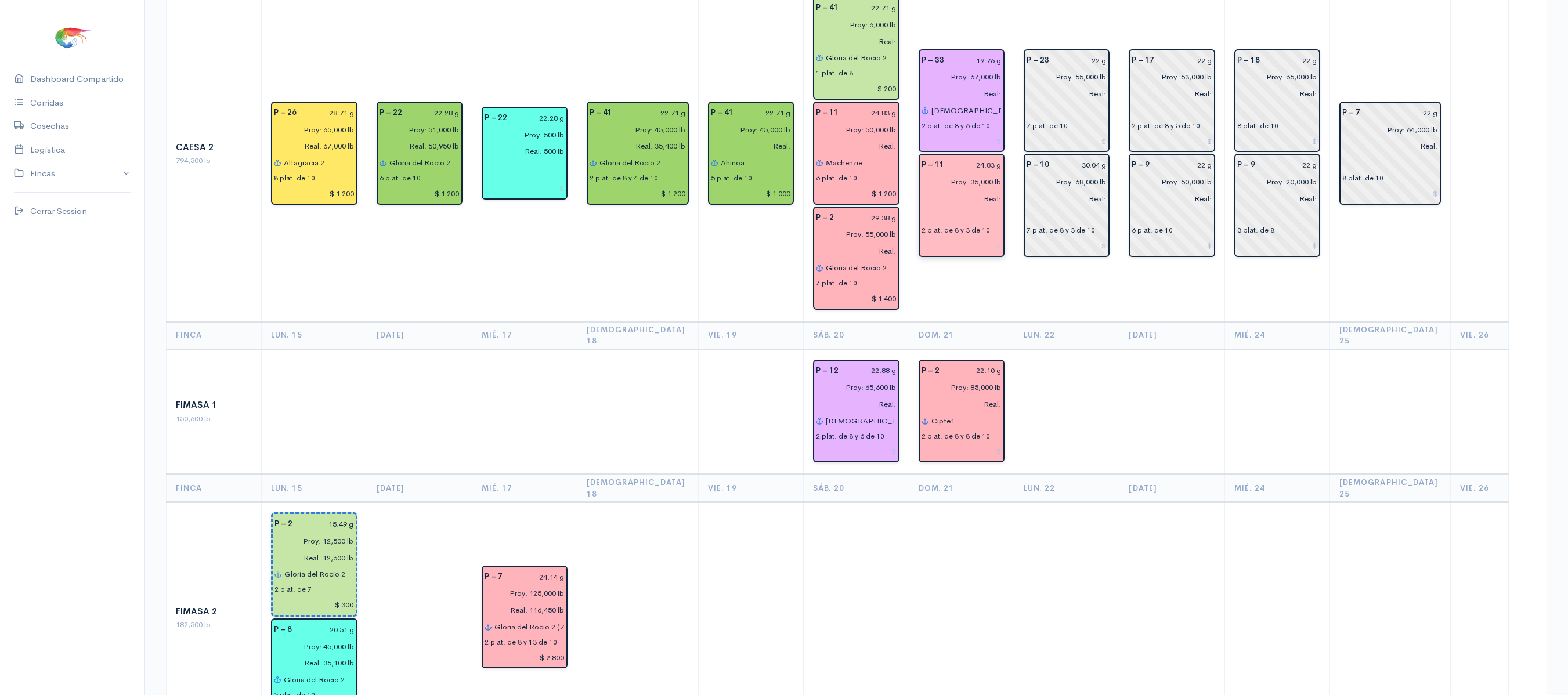
scroll to position [341, 0]
click at [949, 208] on input "text" at bounding box center [961, 216] width 80 height 17
click at [949, 208] on input "g" at bounding box center [961, 216] width 80 height 17
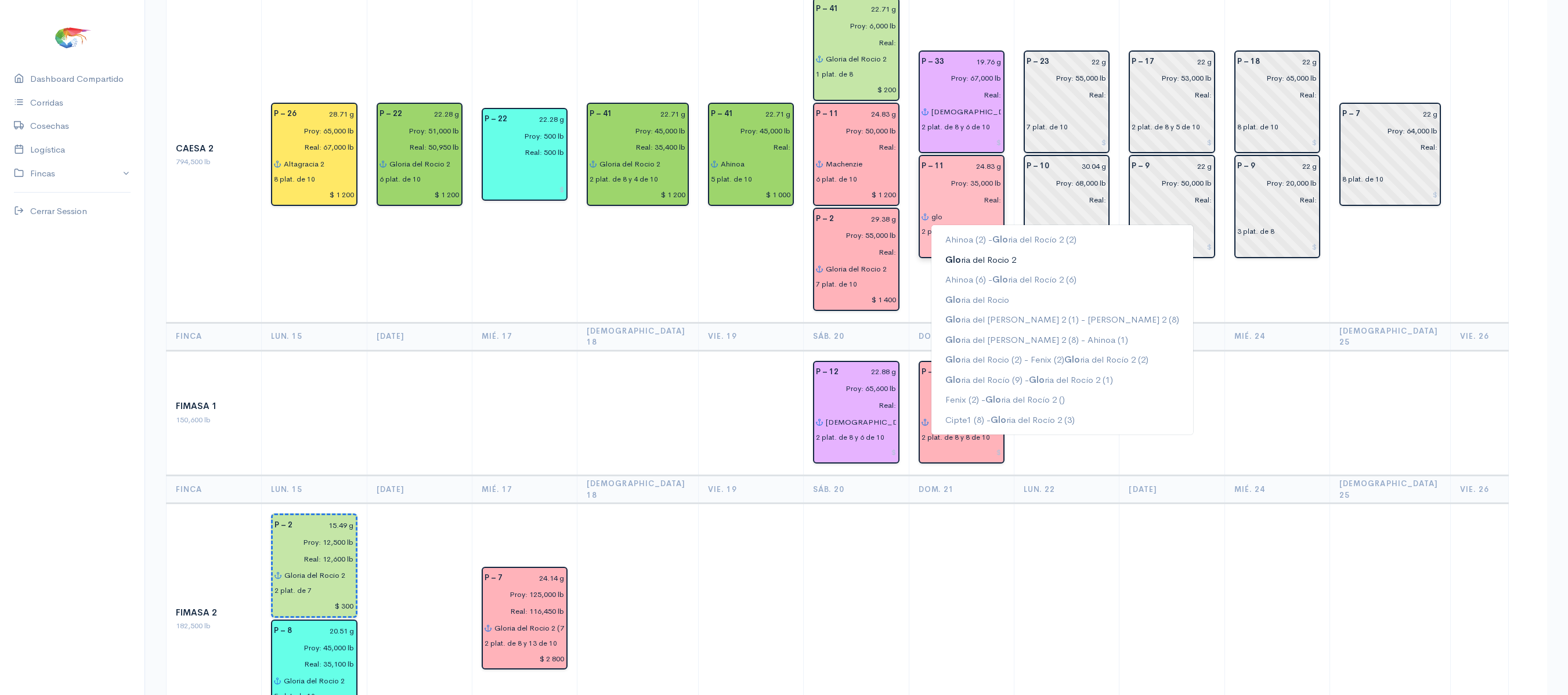
click at [992, 254] on ngb-highlight "Glo ria del [PERSON_NAME] 2" at bounding box center [980, 259] width 71 height 11
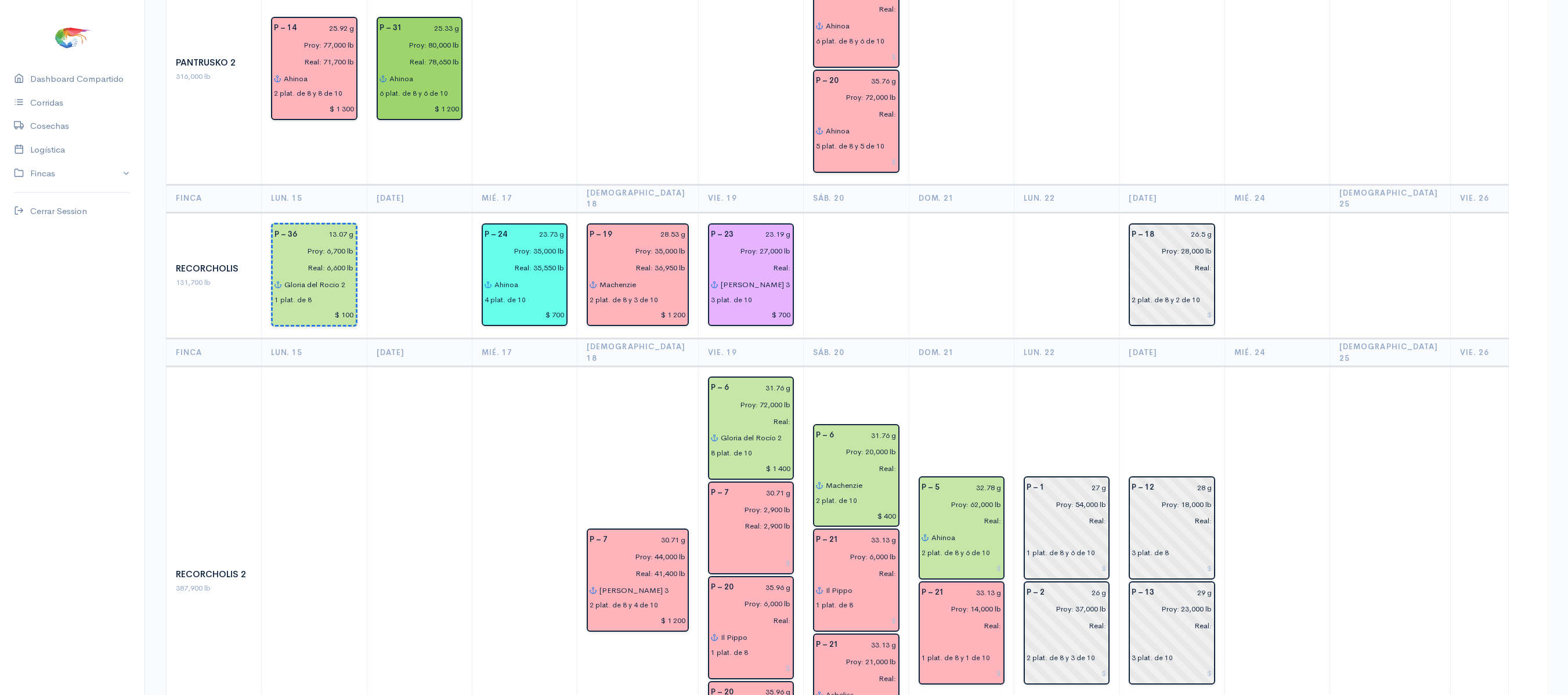
scroll to position [1400, 0]
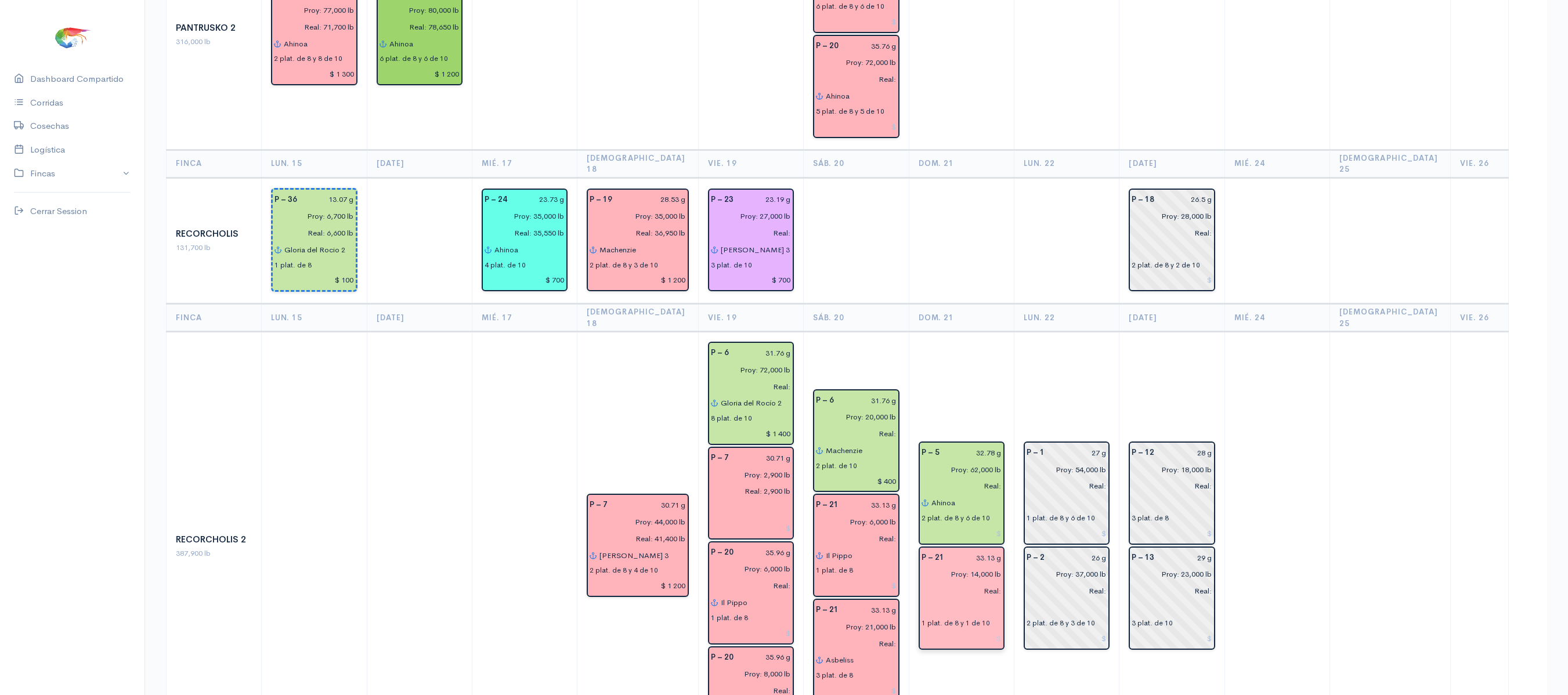
type input "Gloria del Rocio 2"
click at [952, 599] on input "text" at bounding box center [961, 608] width 80 height 17
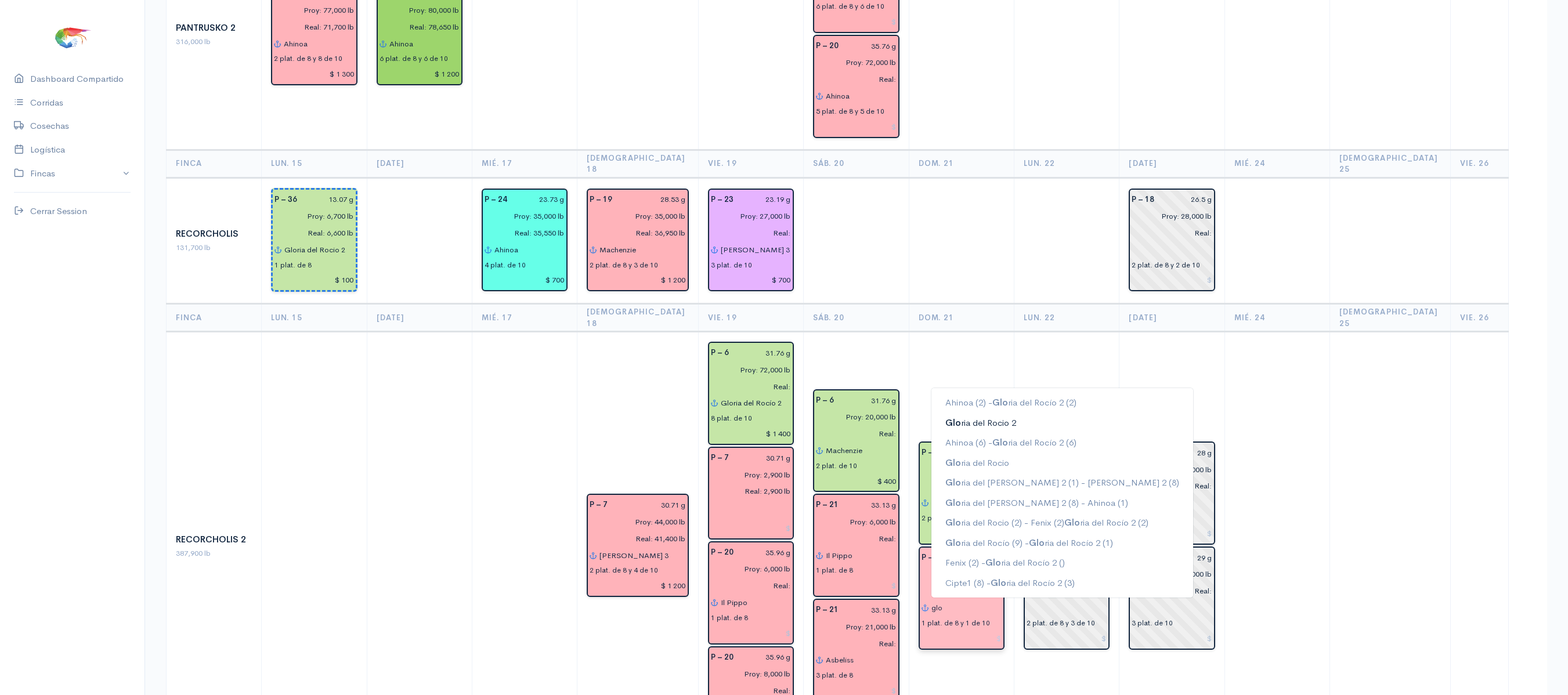
click at [1006, 417] on ngb-highlight "Glo ria del [PERSON_NAME] 2" at bounding box center [980, 422] width 71 height 11
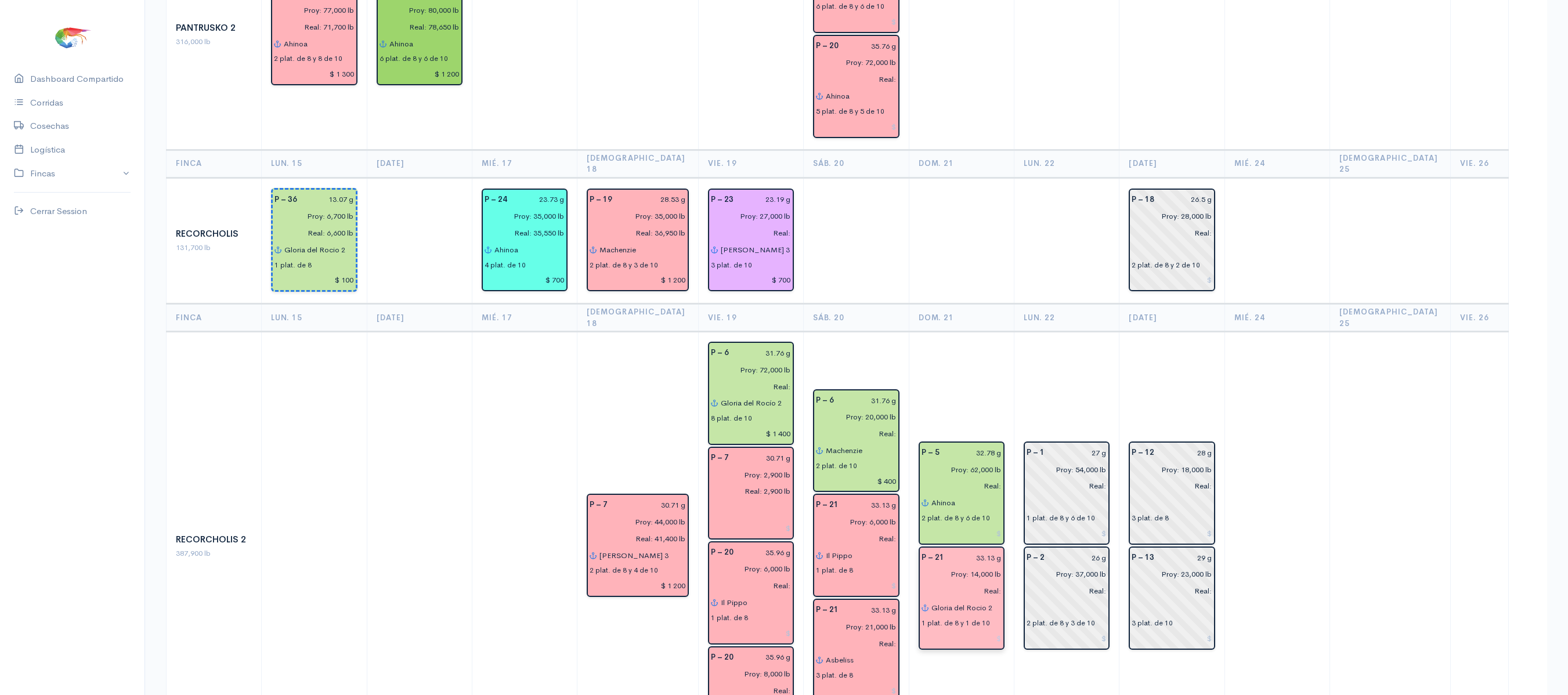
type input "Gloria del Rocio 2"
click at [1044, 332] on td "P – 1 27 g Proy: 54,000 lb Real: 1 plat. de 8 y 6 de 10 P – 2 26 g Proy: 37,000…" at bounding box center [1066, 547] width 105 height 429
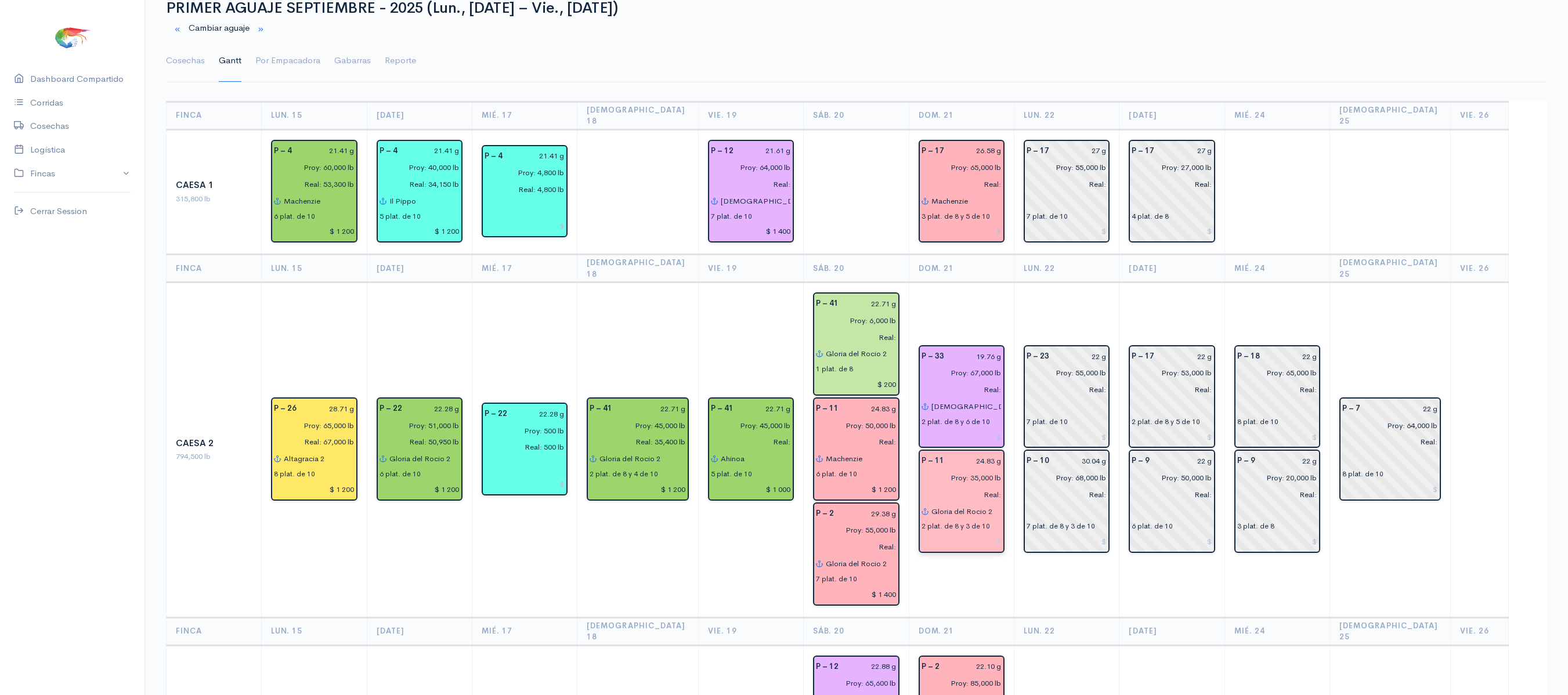
scroll to position [46, 0]
click at [196, 58] on link "Cosechas" at bounding box center [185, 62] width 39 height 42
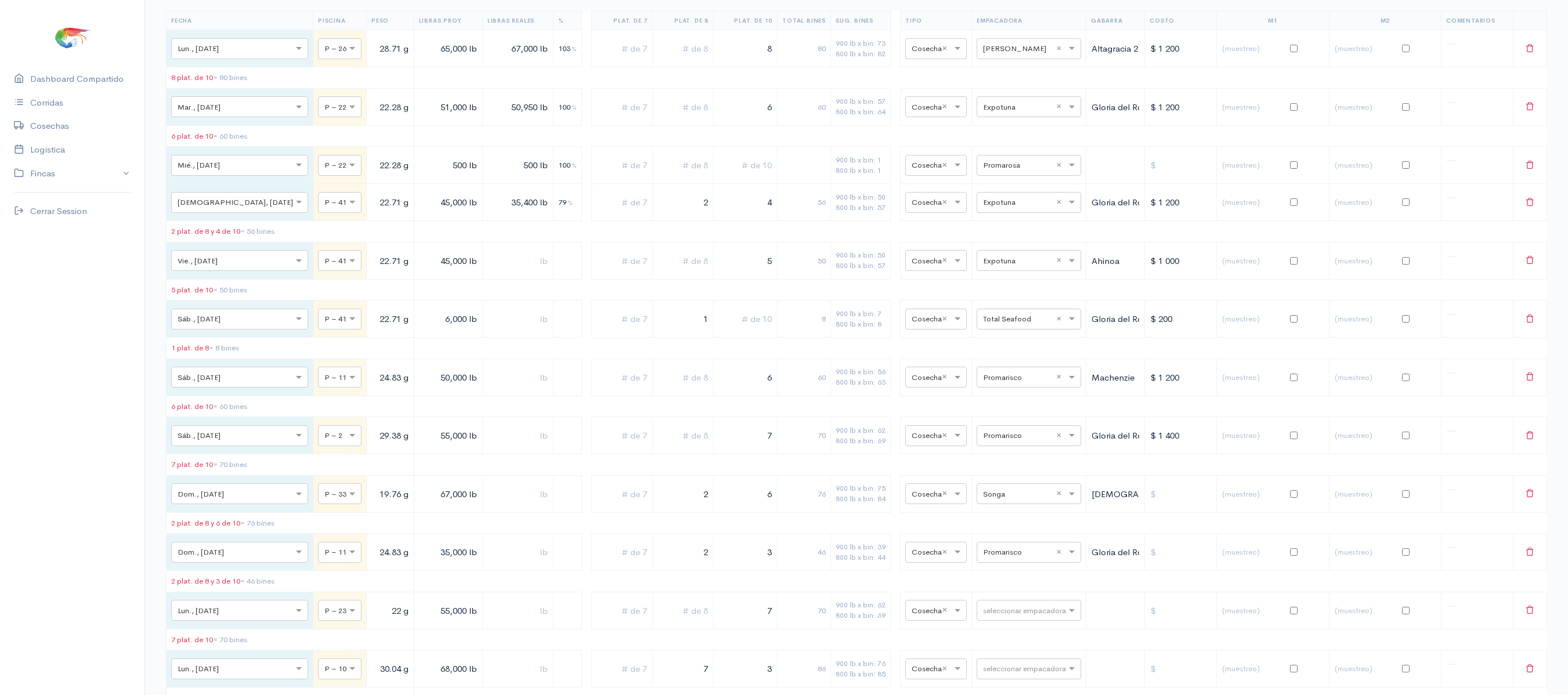
scroll to position [649, 0]
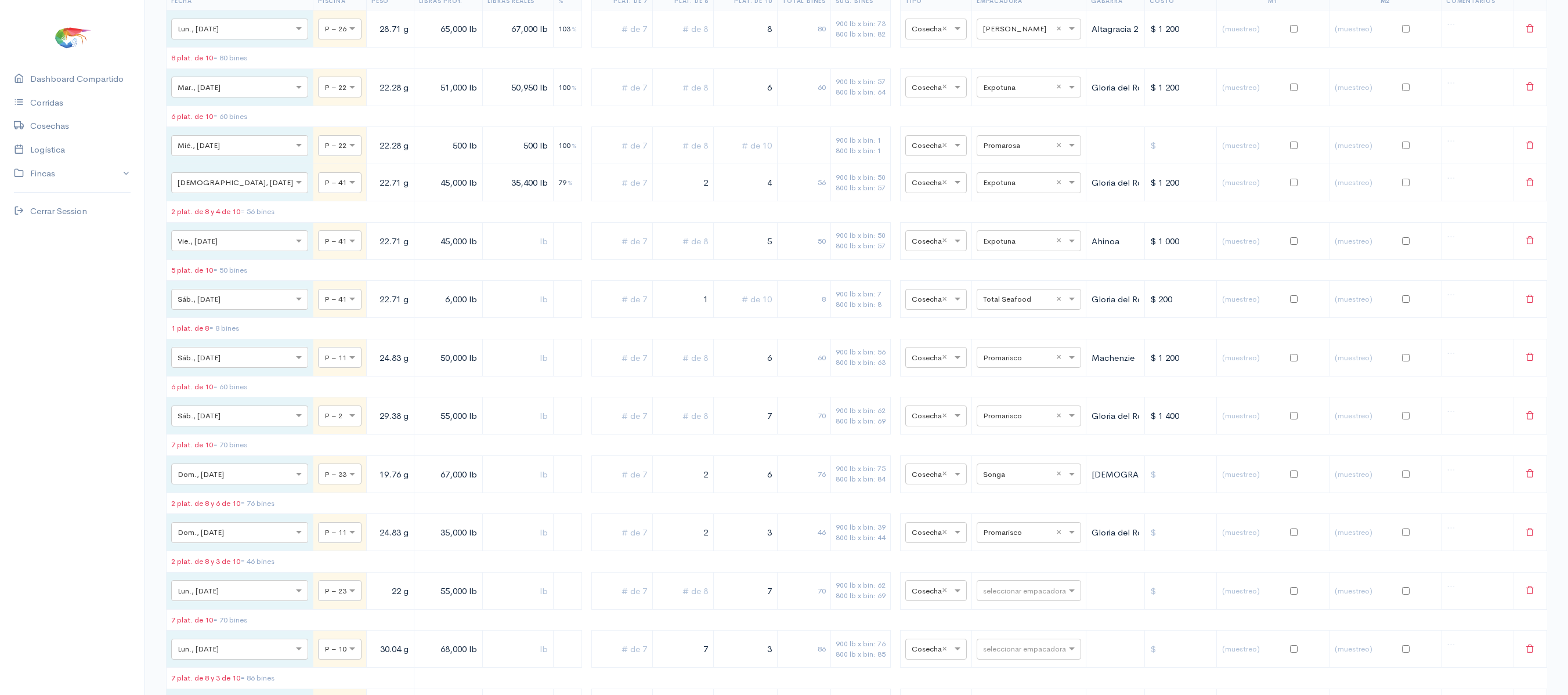
drag, startPoint x: 680, startPoint y: 566, endPoint x: 781, endPoint y: 579, distance: 101.8
click at [781, 551] on tr "× Dom., [DATE] × P – 11 24.83 g 35,000 lb 2 3 46 900 lb x bin: 39 800 lb x bin:…" at bounding box center [857, 533] width 1381 height 37
drag, startPoint x: 741, startPoint y: 577, endPoint x: 810, endPoint y: 559, distance: 71.3
click at [810, 551] on tr "× Dom., [DATE] × P – 11 24.83 g 35,000 lb 5 3 70 900 lb x bin: 39 800 lb x bin:…" at bounding box center [857, 533] width 1381 height 37
click at [663, 544] on input "5" at bounding box center [683, 533] width 51 height 24
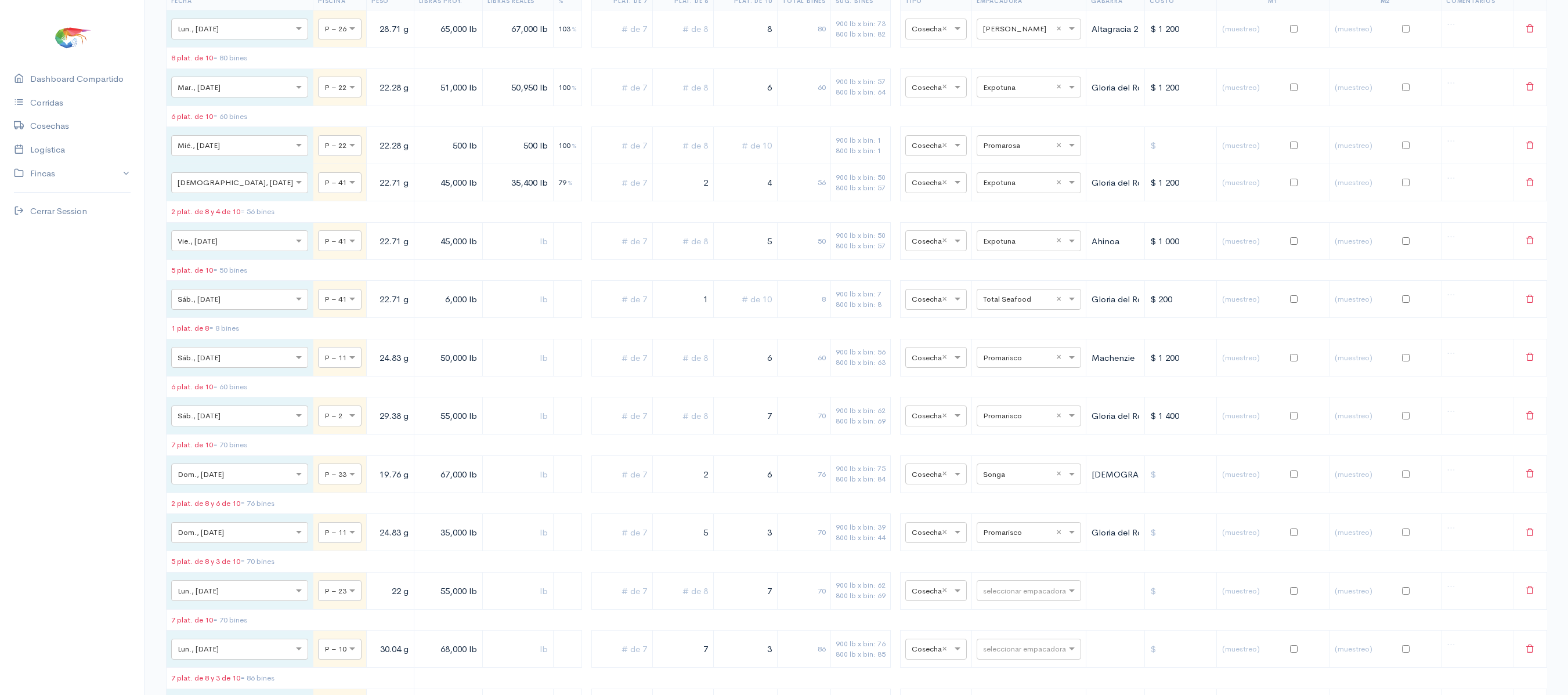
drag, startPoint x: 658, startPoint y: 567, endPoint x: 719, endPoint y: 569, distance: 61.0
click at [719, 551] on tr "× Dom., [DATE] × P – 11 24.83 g 35,000 lb 5 3 70 900 lb x bin: 39 800 lb x bin:…" at bounding box center [857, 533] width 1381 height 37
drag, startPoint x: 666, startPoint y: 575, endPoint x: 713, endPoint y: 575, distance: 47.0
click at [713, 551] on tr "× Dom., [DATE] × P – 11 24.83 g 35,000 lb 1 3 38 900 lb x bin: 39 800 lb x bin:…" at bounding box center [857, 533] width 1381 height 37
type input "4"
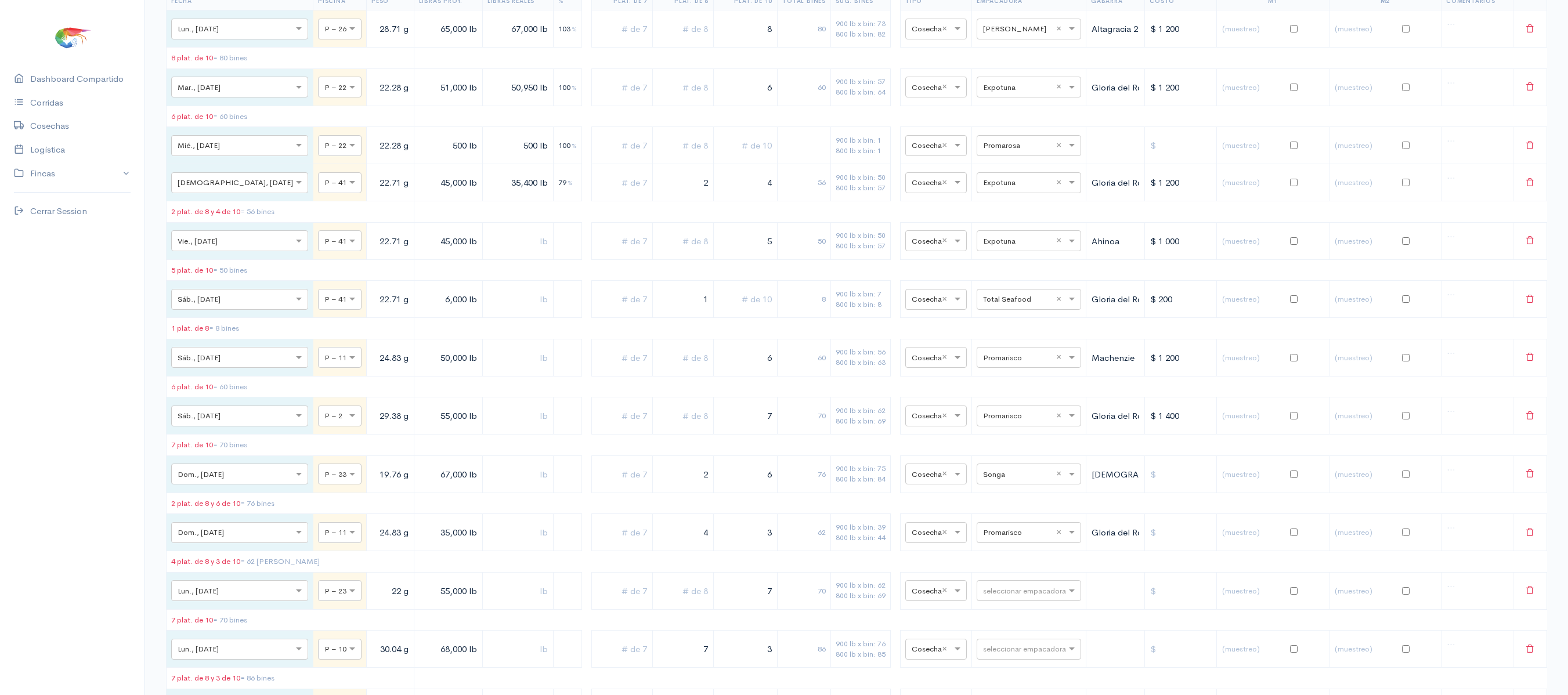
drag, startPoint x: 729, startPoint y: 575, endPoint x: 794, endPoint y: 575, distance: 65.0
click at [794, 551] on tr "× Dom., [DATE] × P – 11 24.83 g 35,000 lb 4 3 62 900 lb x bin: 39 800 lb x bin:…" at bounding box center [857, 533] width 1381 height 37
type input "1"
click at [790, 599] on table "Fecha Piscina Peso Libras Proy. Libras Reales % Plat. de 7 Plat. de 8 Plat. de …" at bounding box center [856, 499] width 1381 height 1016
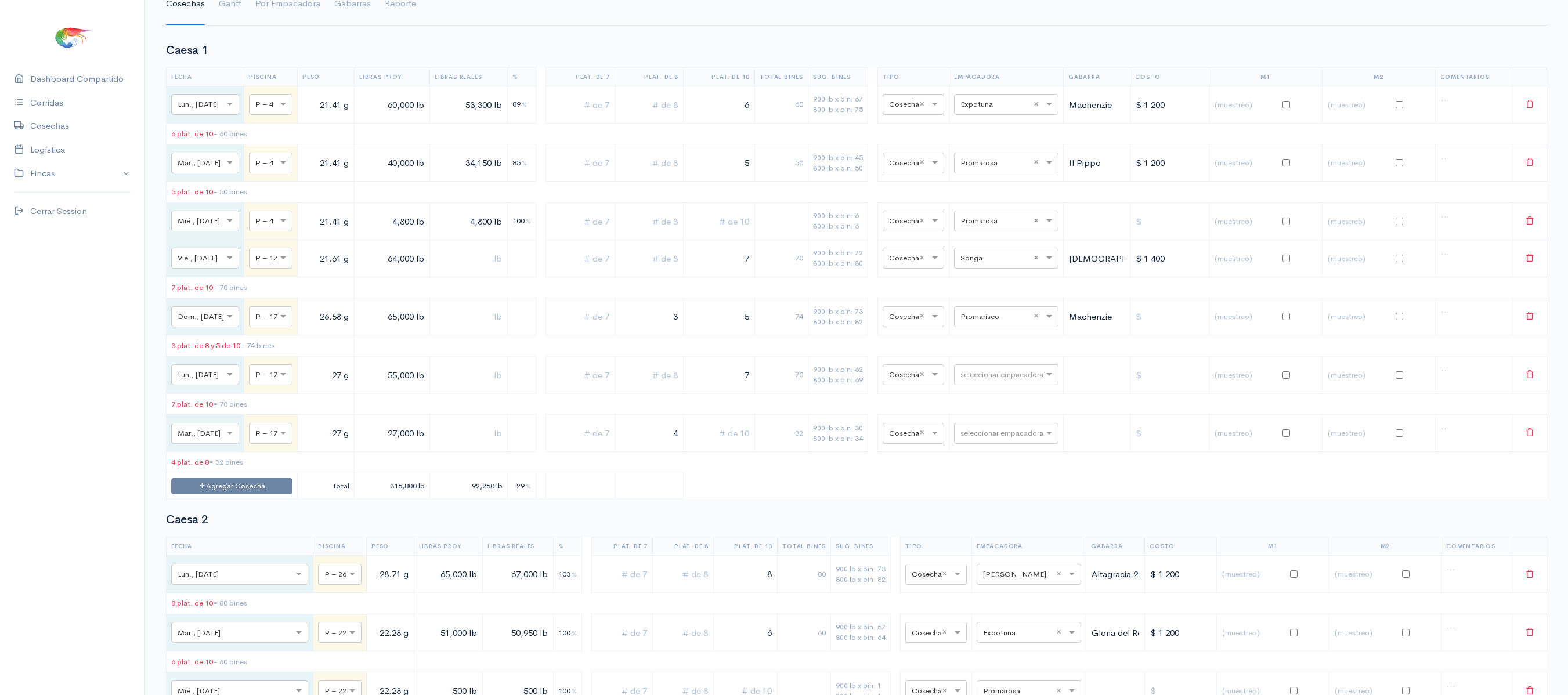
scroll to position [0, 0]
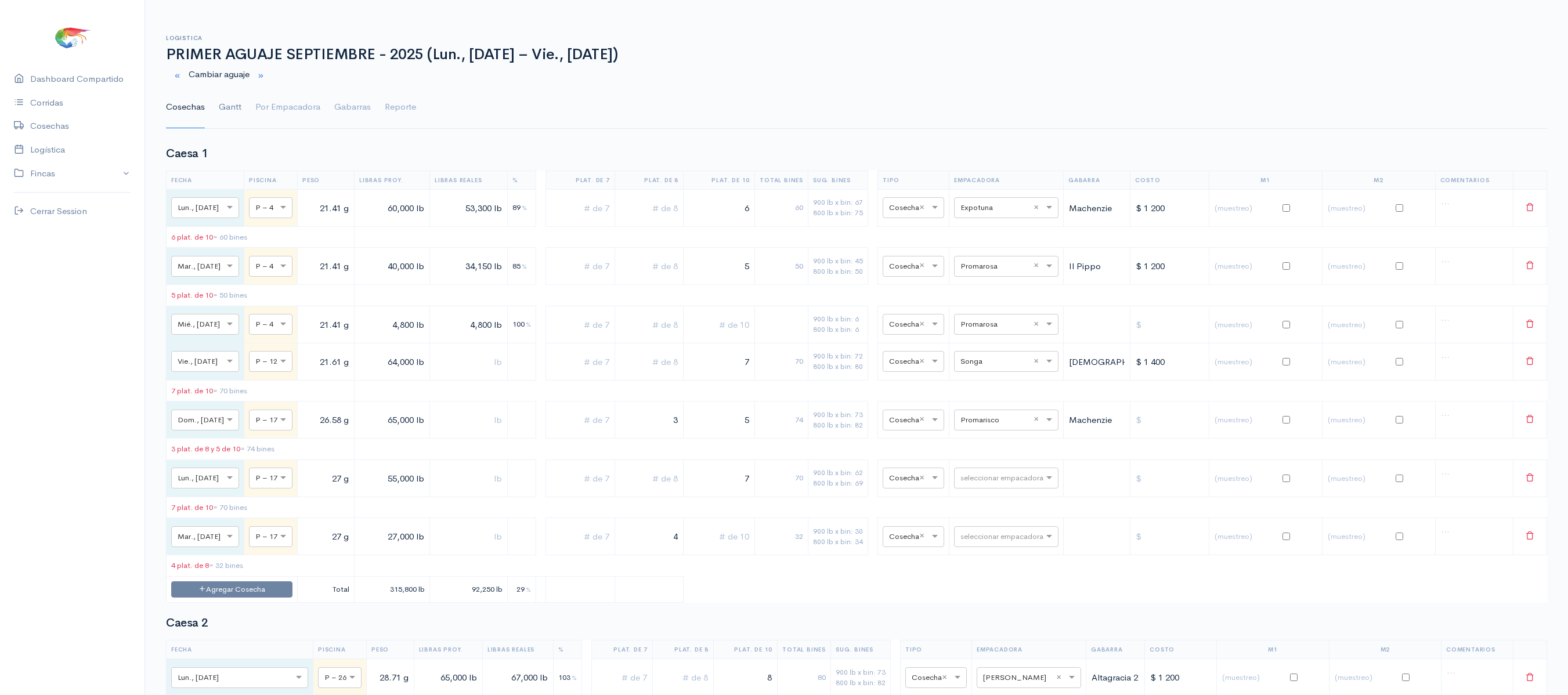
click at [229, 106] on link "Gantt" at bounding box center [230, 107] width 23 height 42
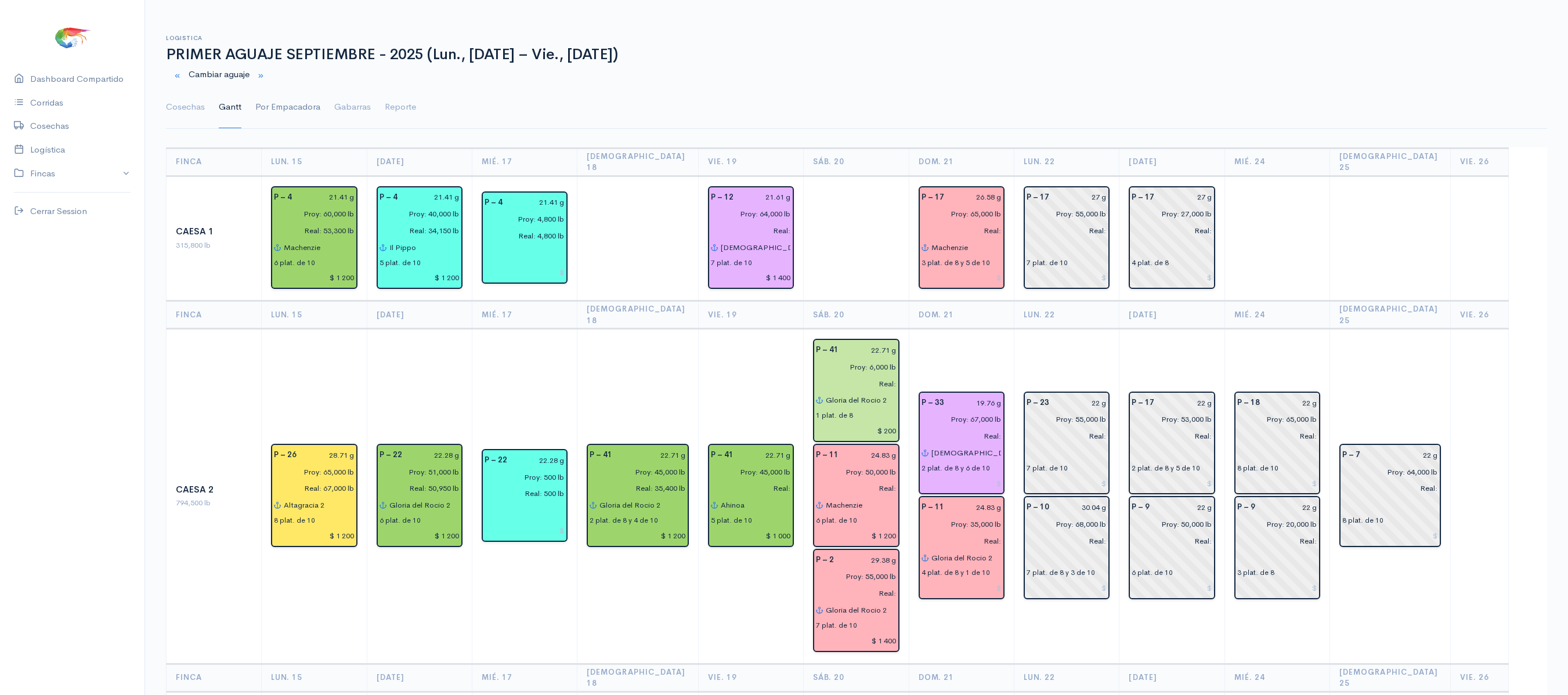
click at [294, 109] on link "Por Empacadora" at bounding box center [287, 107] width 65 height 42
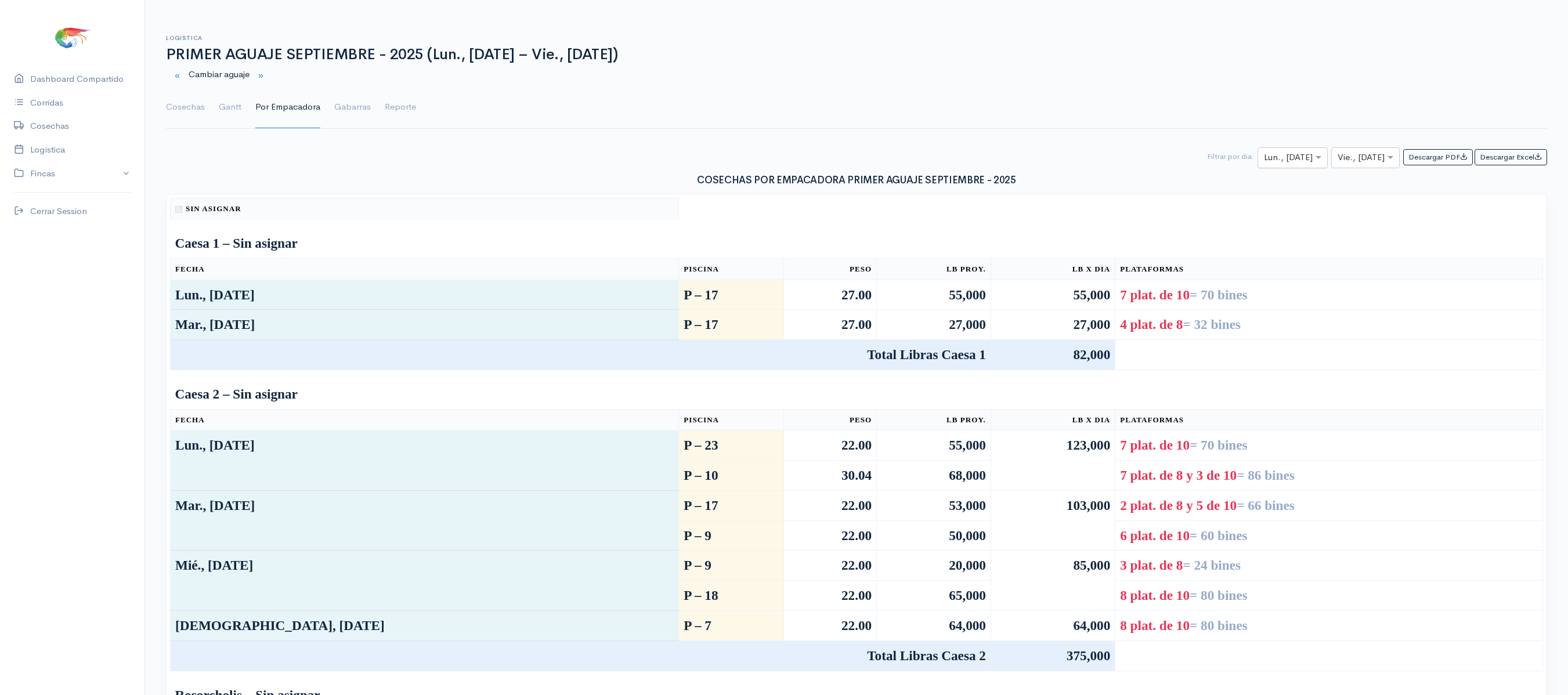
click at [1276, 156] on input "text" at bounding box center [1282, 158] width 37 height 15
type input "21"
click at [1368, 156] on div at bounding box center [1365, 158] width 68 height 15
type input "21"
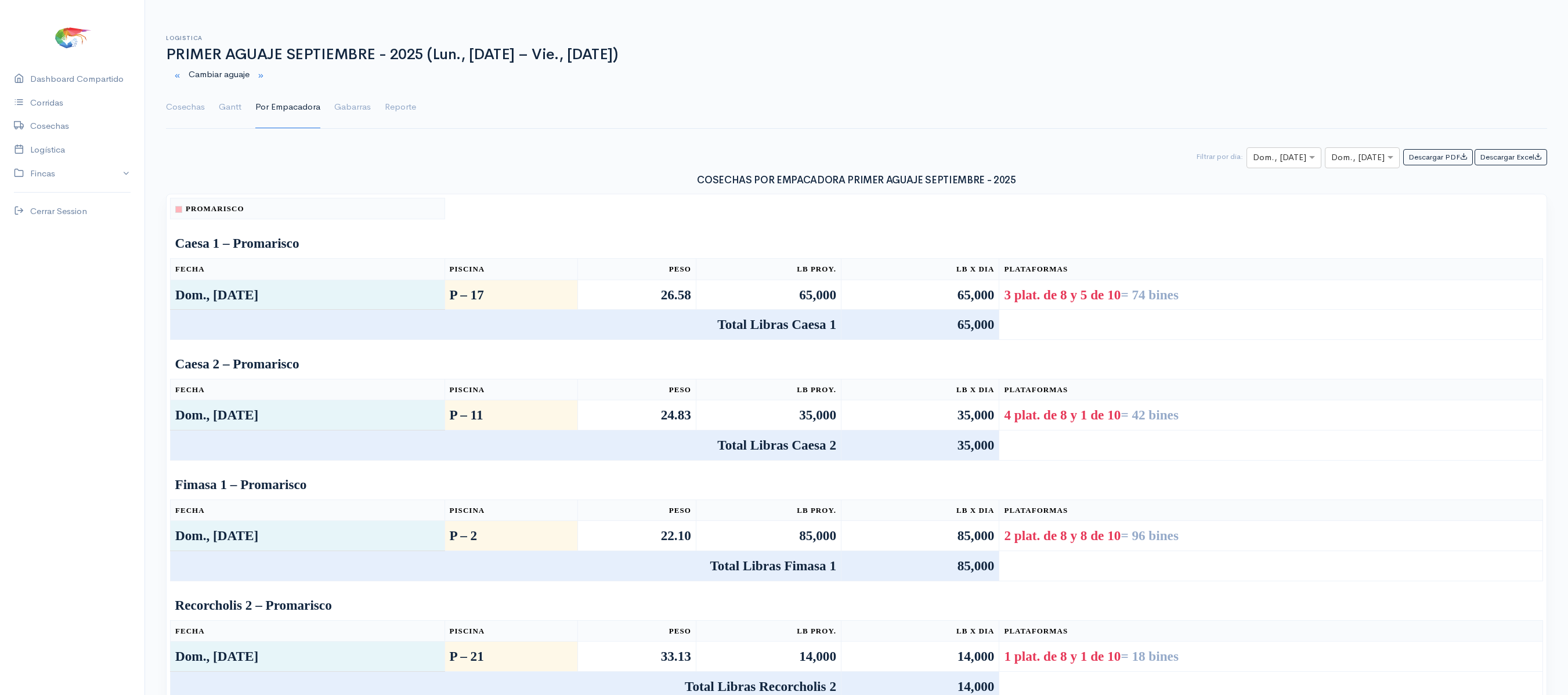
scroll to position [0, 0]
click at [225, 112] on link "Gantt" at bounding box center [230, 107] width 23 height 42
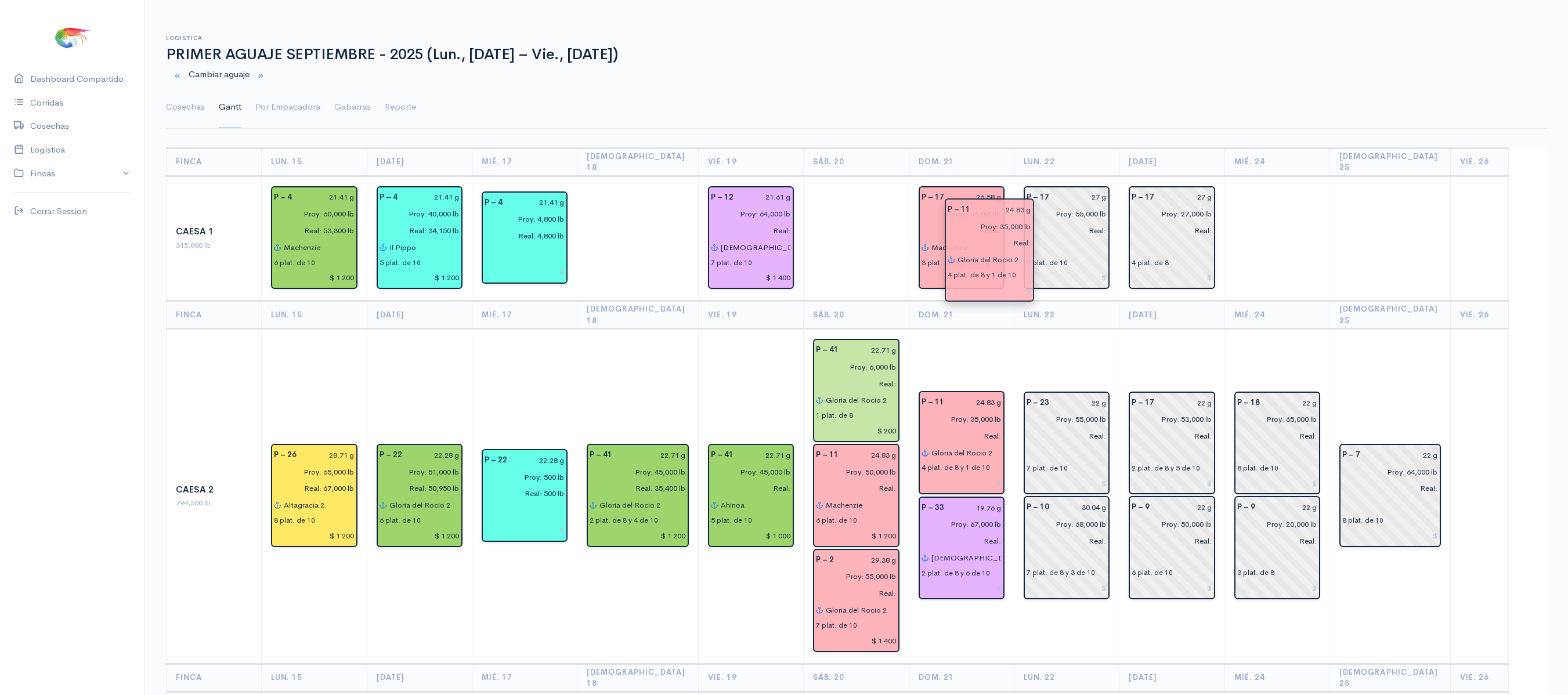
drag, startPoint x: 985, startPoint y: 531, endPoint x: 1015, endPoint y: 256, distance: 276.6
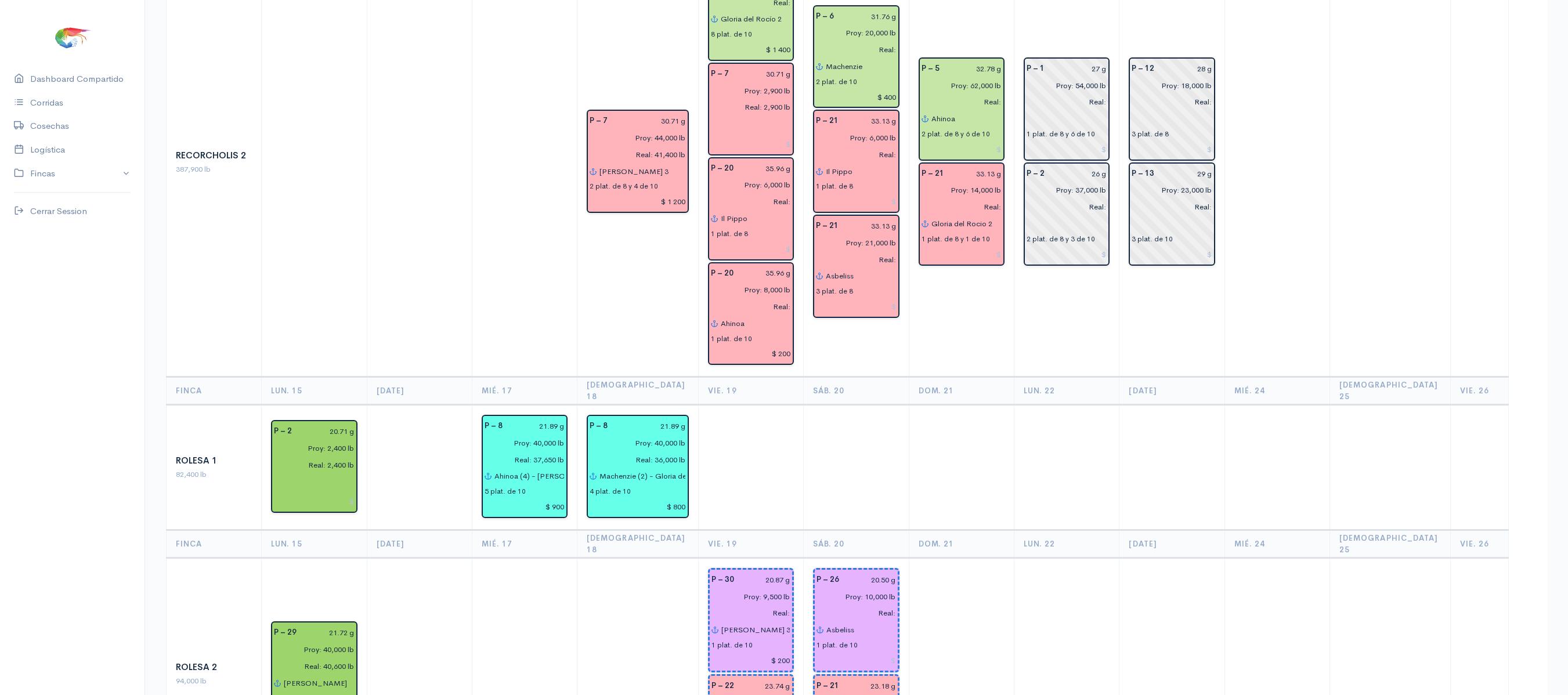
scroll to position [1898, 0]
